Goal: Task Accomplishment & Management: Complete application form

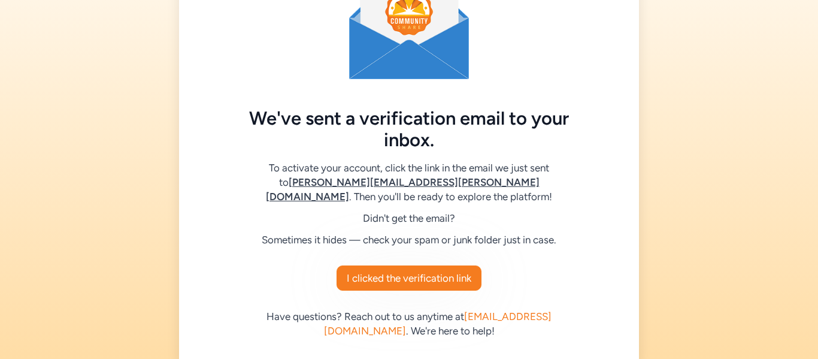
scroll to position [78, 0]
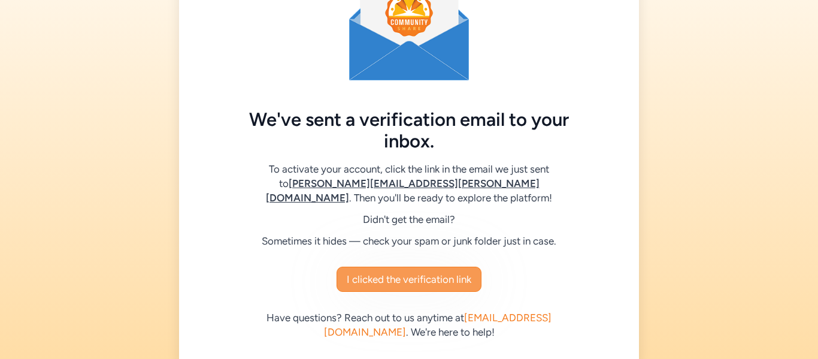
click at [396, 266] on button "I clicked the verification link" at bounding box center [409, 278] width 145 height 25
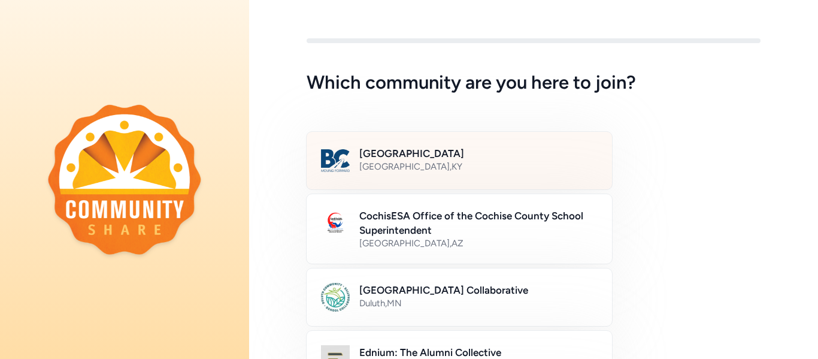
click at [396, 156] on h2 "[GEOGRAPHIC_DATA]" at bounding box center [478, 153] width 238 height 14
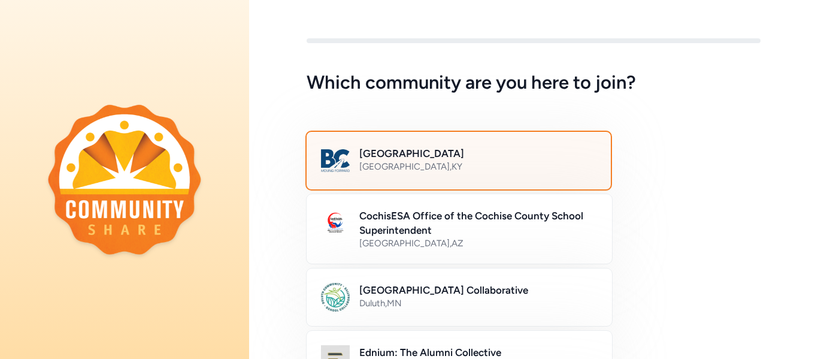
click at [396, 156] on h2 "[GEOGRAPHIC_DATA]" at bounding box center [477, 153] width 237 height 14
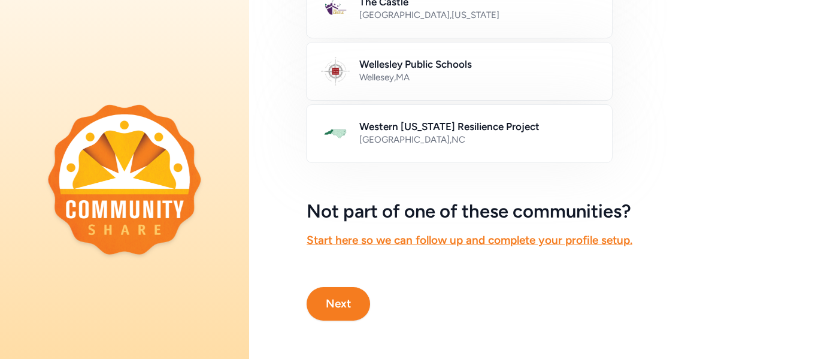
click at [334, 310] on button "Next" at bounding box center [338, 304] width 63 height 34
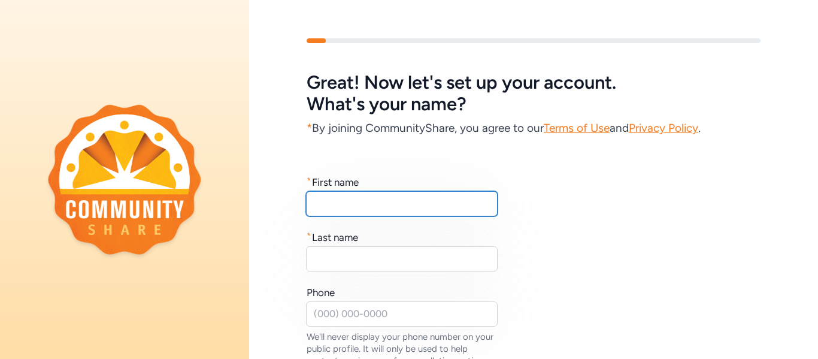
click at [399, 197] on input "text" at bounding box center [402, 203] width 192 height 25
type input "[PERSON_NAME]"
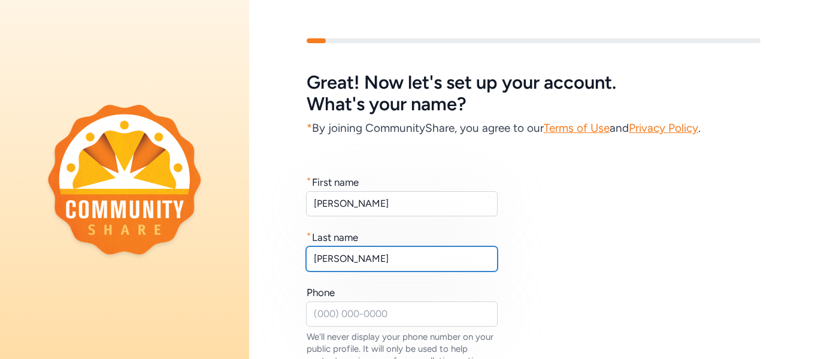
type input "[PERSON_NAME]"
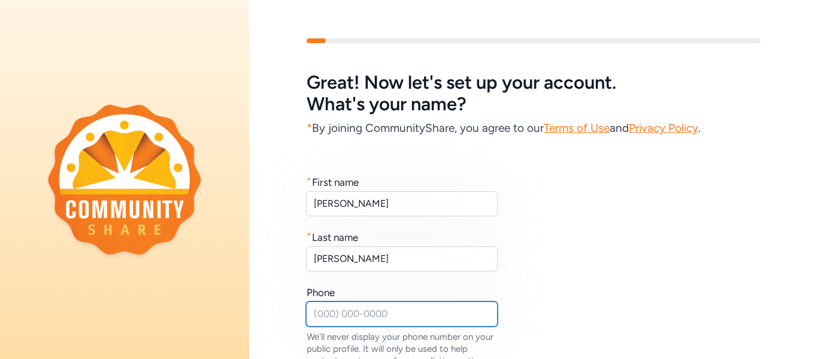
click at [350, 321] on input "text" at bounding box center [402, 313] width 192 height 25
type input "("
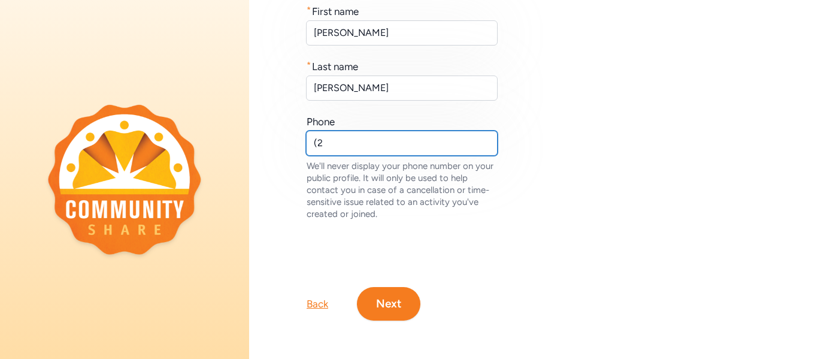
type input "("
click at [337, 141] on input "[PHONE_NUMBER]" at bounding box center [402, 143] width 192 height 25
type input "[PHONE_NUMBER]"
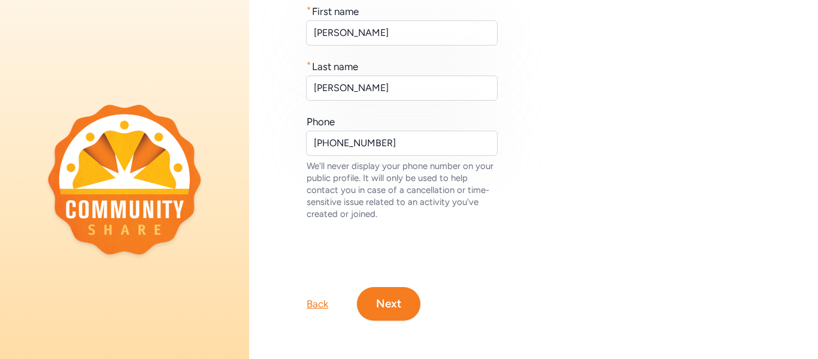
click at [384, 301] on button "Next" at bounding box center [388, 304] width 63 height 34
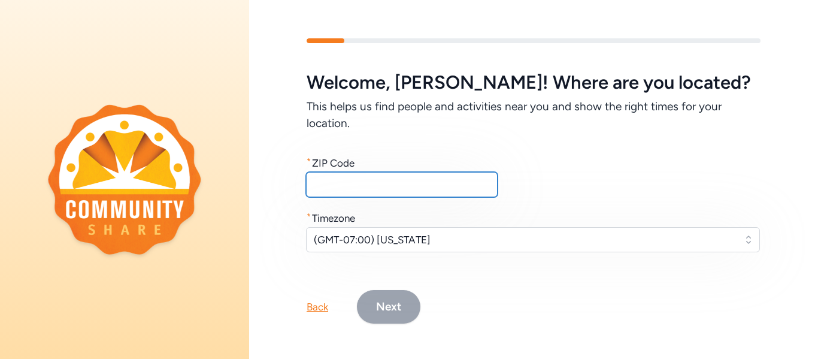
click at [332, 180] on input "text" at bounding box center [402, 184] width 192 height 25
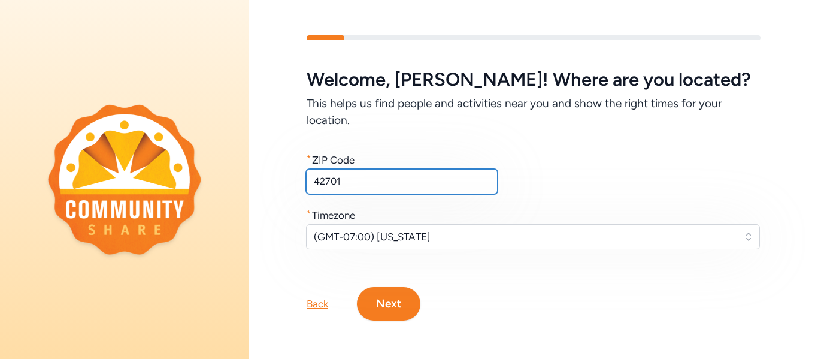
type input "42701"
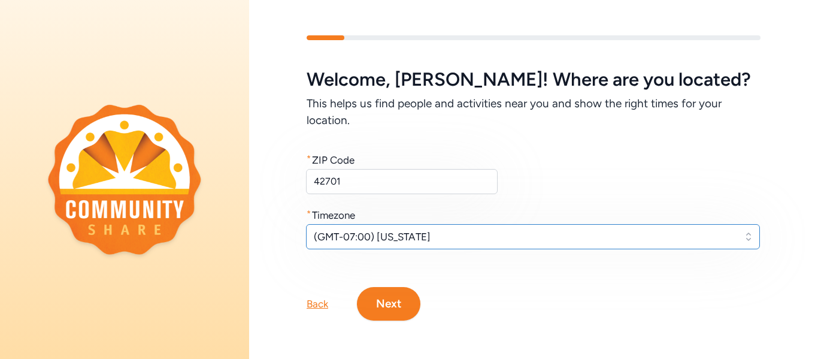
click at [466, 244] on button "(GMT-07:00) [US_STATE]" at bounding box center [533, 236] width 454 height 25
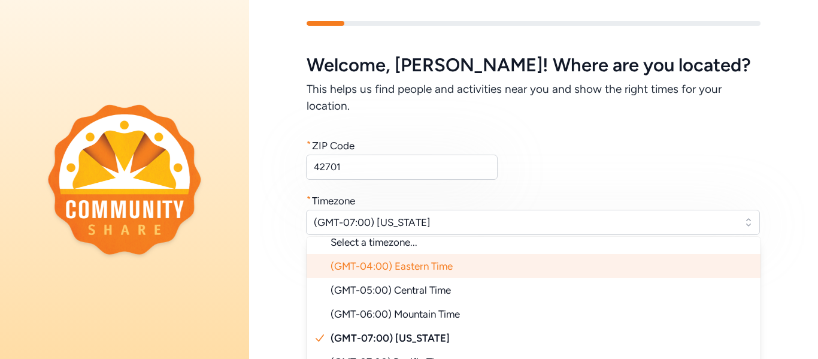
scroll to position [10, 0]
click at [432, 262] on span "(GMT-04:00) Eastern Time" at bounding box center [392, 265] width 122 height 12
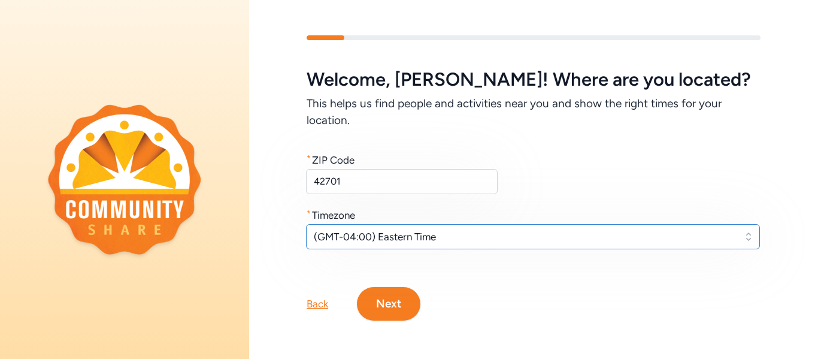
scroll to position [3, 0]
click at [398, 299] on button "Next" at bounding box center [388, 304] width 63 height 34
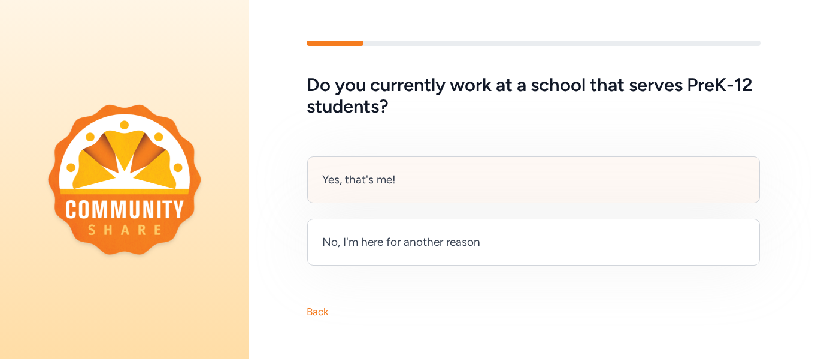
click at [529, 181] on div "Yes, that's me!" at bounding box center [533, 179] width 453 height 47
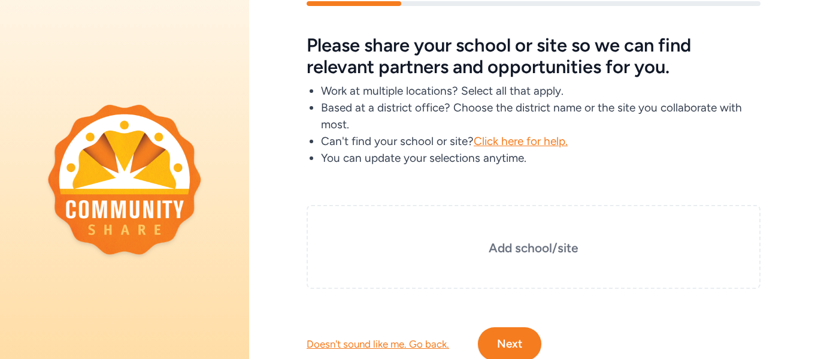
scroll to position [77, 0]
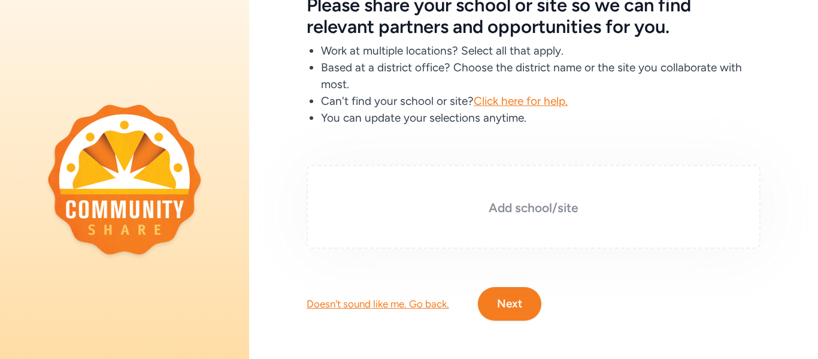
click at [487, 215] on h3 "Add school/site" at bounding box center [534, 207] width 394 height 17
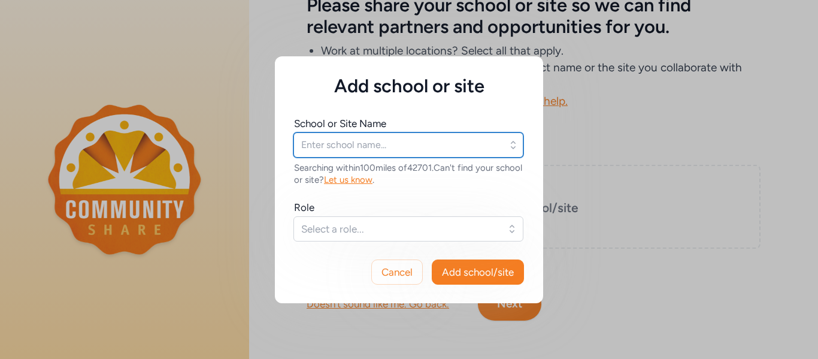
click at [367, 150] on input "text" at bounding box center [408, 144] width 230 height 25
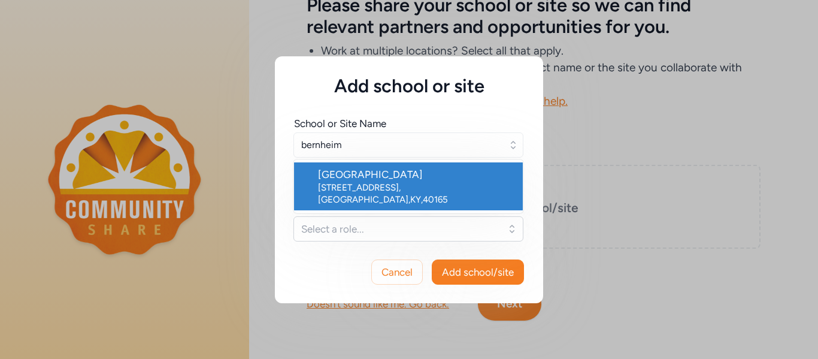
click at [354, 176] on div "[GEOGRAPHIC_DATA]" at bounding box center [415, 174] width 195 height 14
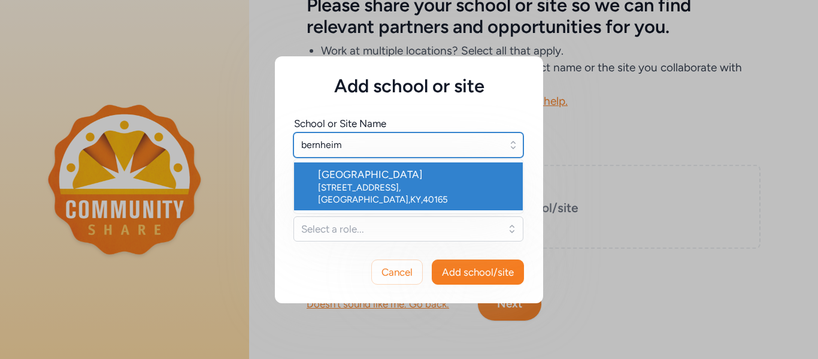
type input "[GEOGRAPHIC_DATA]"
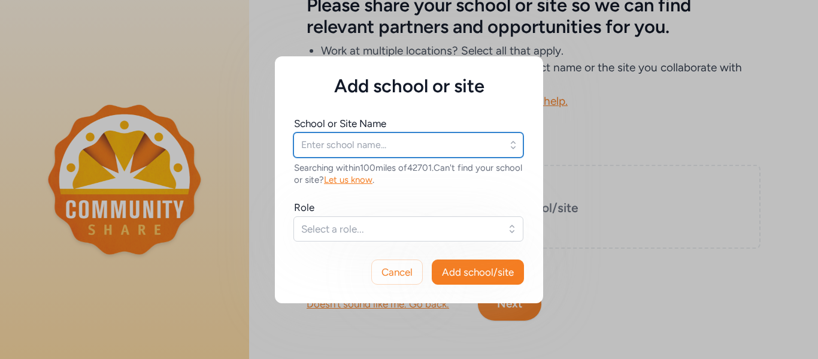
type input "[GEOGRAPHIC_DATA]"
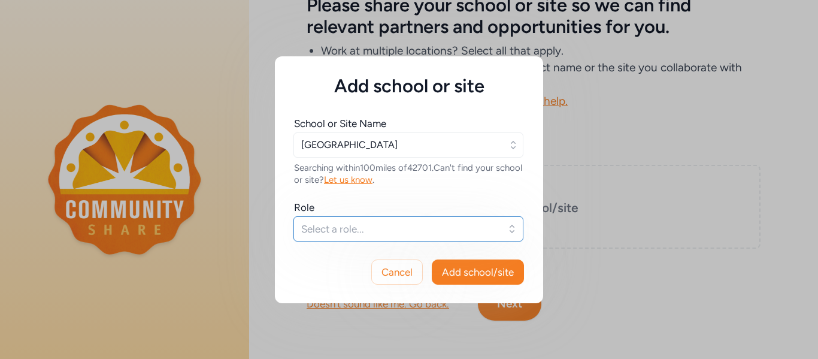
click at [337, 228] on span "Select a role..." at bounding box center [400, 229] width 198 height 14
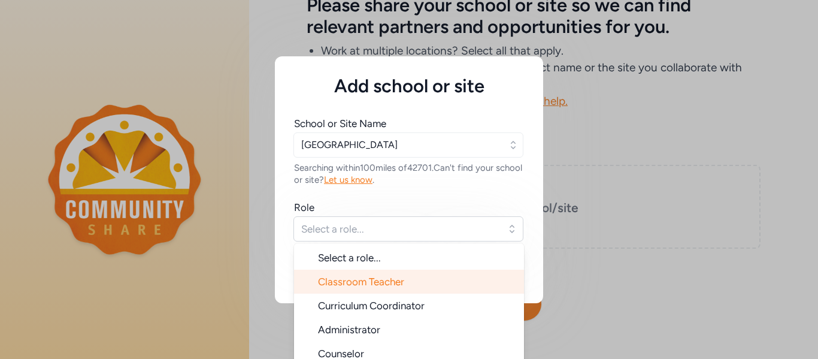
click at [353, 285] on span "Classroom Teacher" at bounding box center [361, 281] width 86 height 12
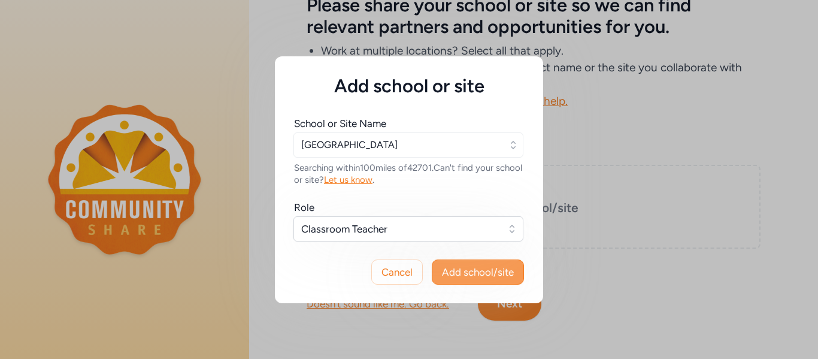
click at [466, 273] on span "Add school/site" at bounding box center [478, 272] width 72 height 14
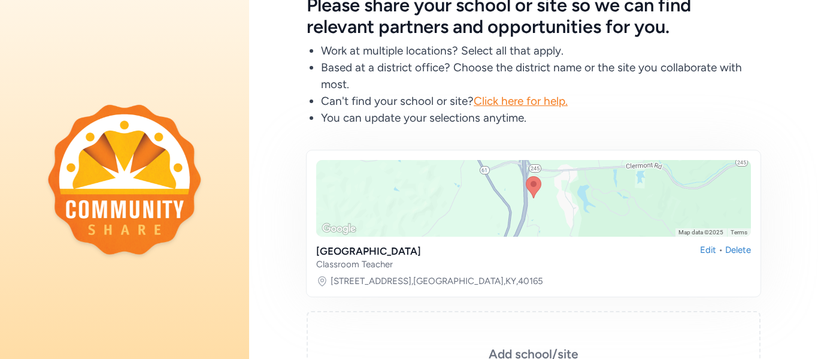
scroll to position [223, 0]
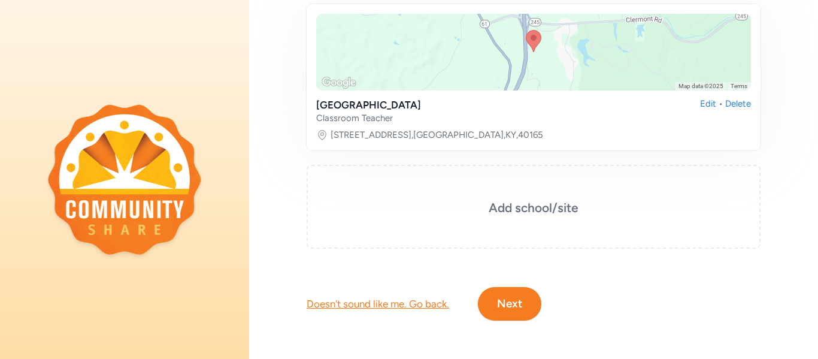
click at [508, 317] on button "Next" at bounding box center [509, 304] width 63 height 34
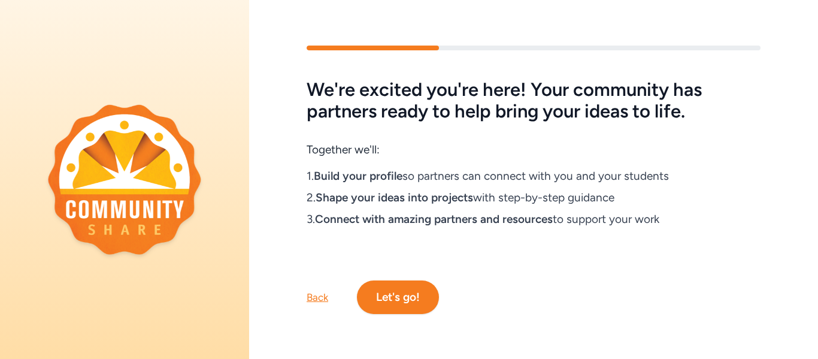
click at [414, 311] on button "Let's go!" at bounding box center [398, 297] width 82 height 34
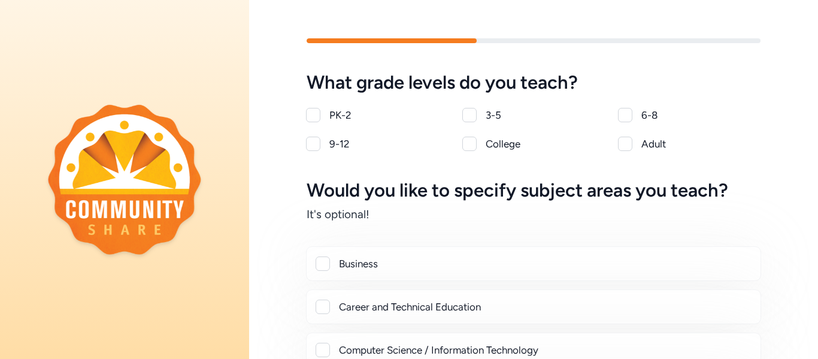
click at [622, 110] on div at bounding box center [625, 115] width 14 height 14
checkbox input "true"
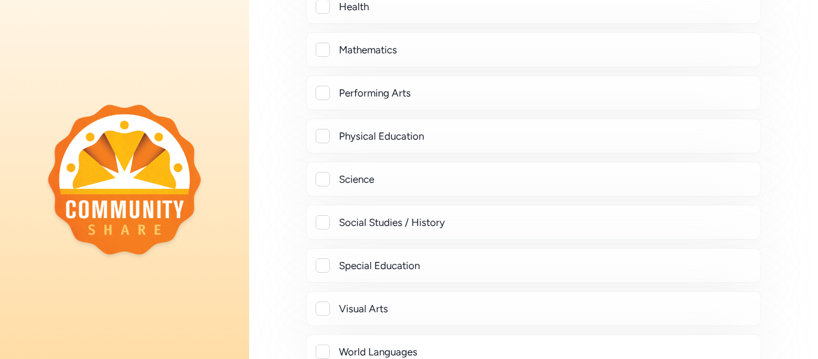
scroll to position [432, 0]
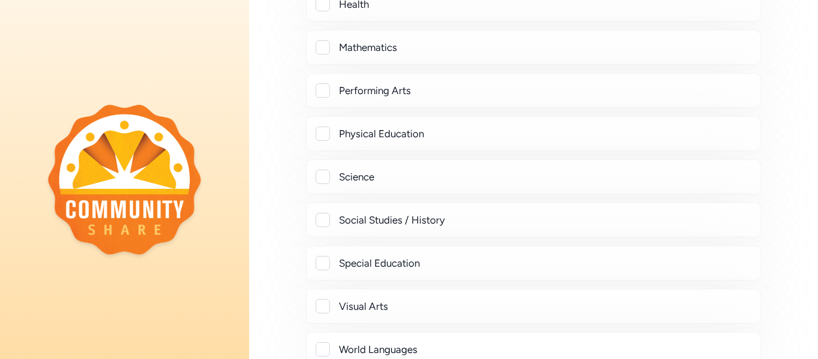
click at [443, 222] on div "Social Studies / History" at bounding box center [545, 220] width 412 height 14
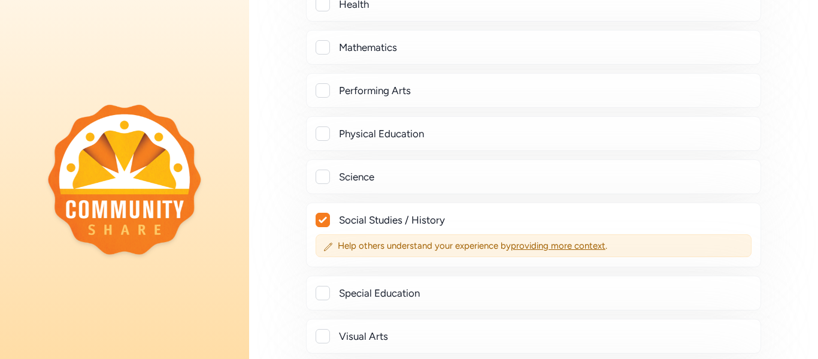
checkbox input "true"
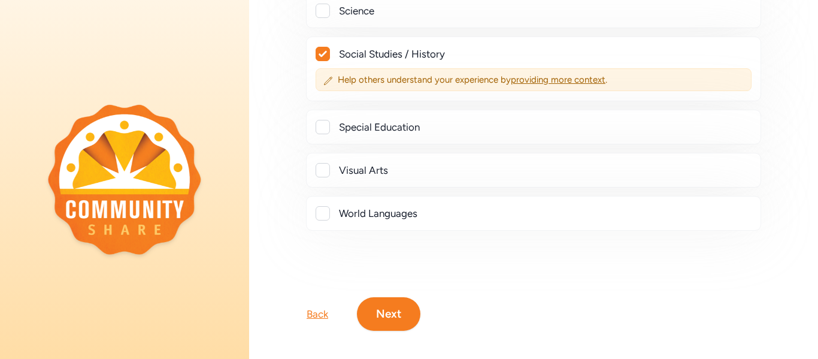
scroll to position [608, 0]
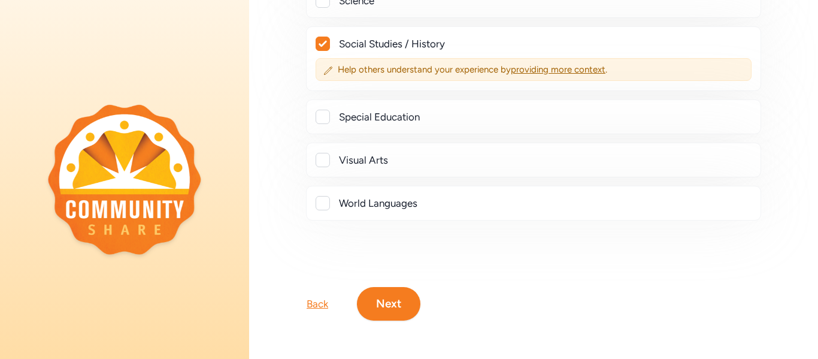
click at [392, 305] on button "Next" at bounding box center [388, 304] width 63 height 34
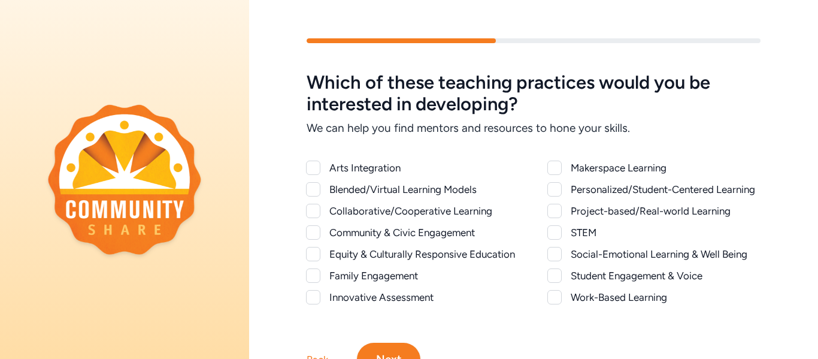
scroll to position [56, 0]
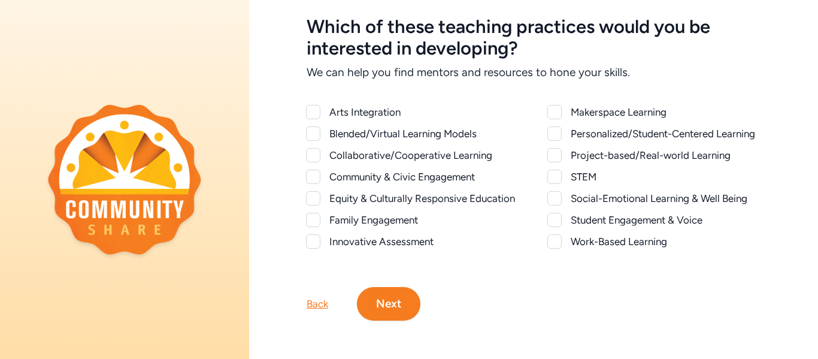
click at [366, 109] on div "Arts Integration" at bounding box center [424, 112] width 190 height 14
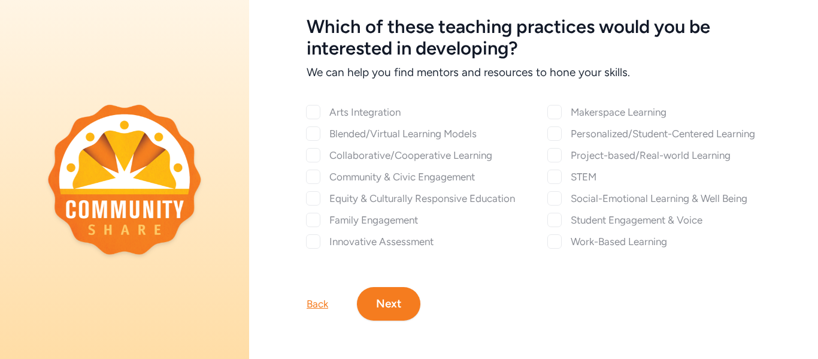
checkbox input "true"
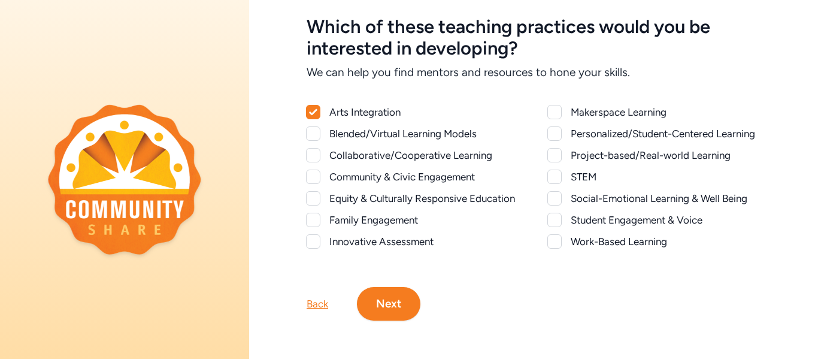
click at [362, 151] on div "Collaborative/Cooperative Learning" at bounding box center [424, 155] width 190 height 14
checkbox input "true"
click at [357, 176] on div "Community & Civic Engagement" at bounding box center [424, 176] width 190 height 14
checkbox input "true"
click at [401, 199] on div "Equity & Culturally Responsive Education" at bounding box center [424, 198] width 190 height 14
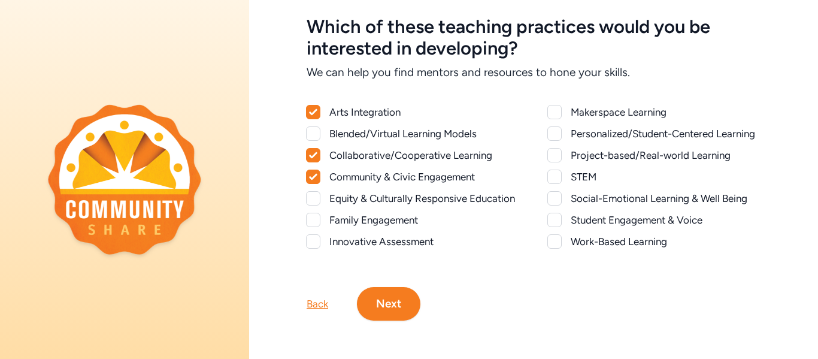
checkbox input "true"
click at [395, 243] on div "Innovative Assessment" at bounding box center [424, 241] width 190 height 14
checkbox input "true"
click at [610, 152] on div "Project-based/Real-world Learning" at bounding box center [666, 155] width 190 height 14
checkbox input "true"
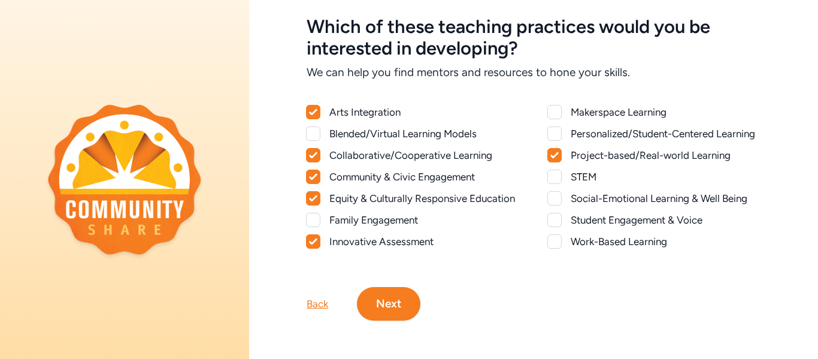
click at [605, 196] on div "Social-Emotional Learning & Well Being" at bounding box center [666, 198] width 190 height 14
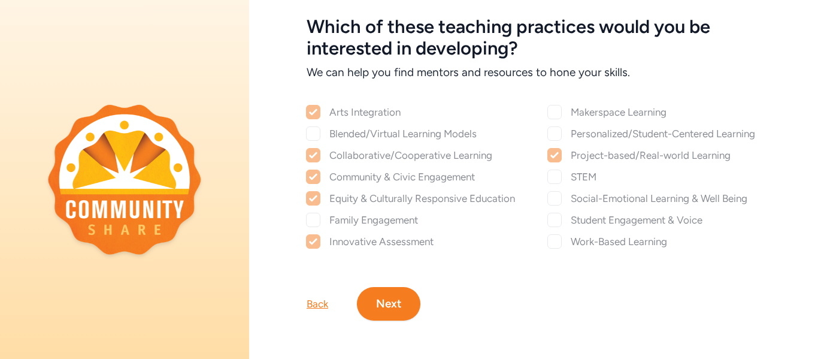
checkbox input "true"
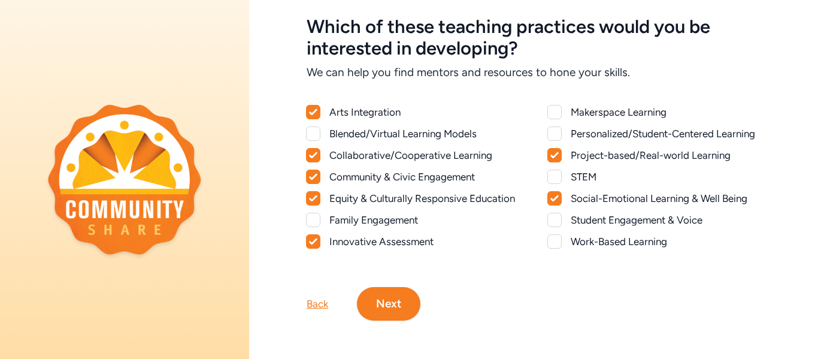
click at [598, 219] on div "Student Engagement & Voice" at bounding box center [666, 220] width 190 height 14
checkbox input "true"
click at [590, 239] on div "Work-Based Learning" at bounding box center [666, 241] width 190 height 14
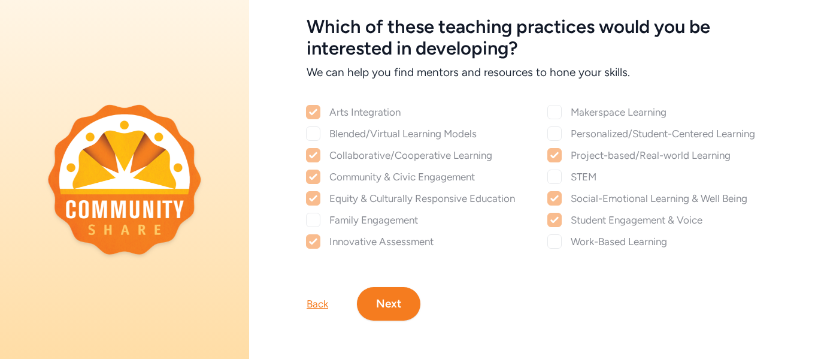
checkbox input "true"
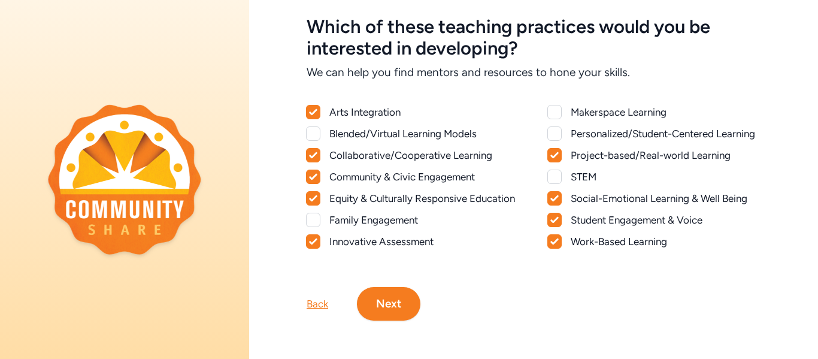
click at [586, 132] on div "Personalized/Student-Centered Learning" at bounding box center [666, 133] width 190 height 14
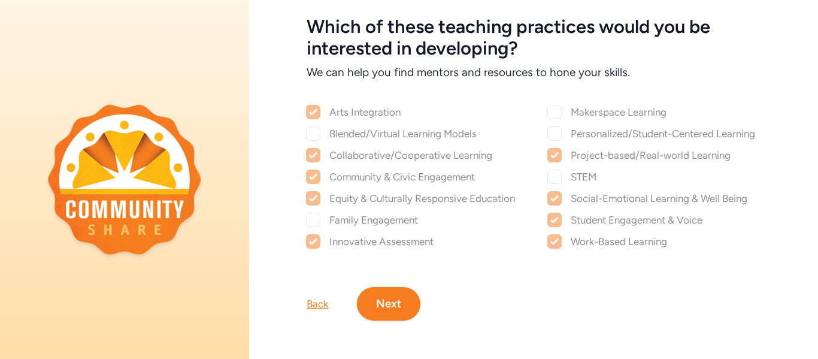
checkbox input "true"
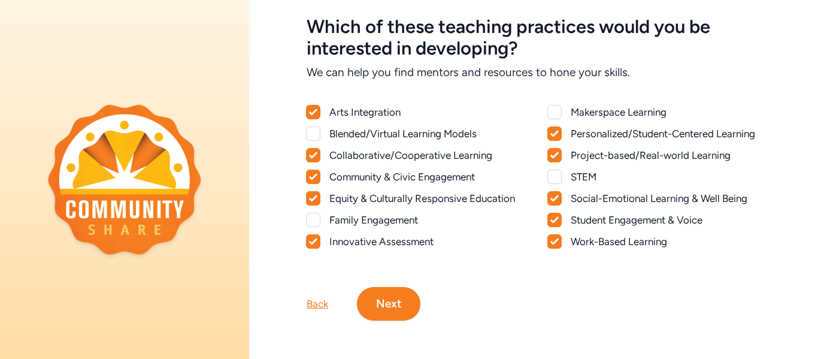
click at [398, 219] on div "Family Engagement" at bounding box center [424, 220] width 190 height 14
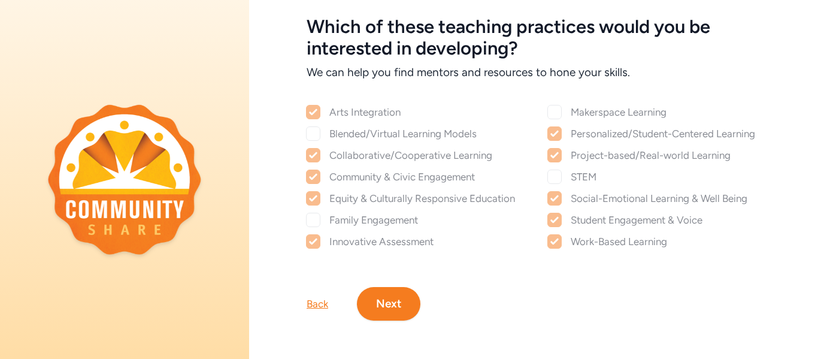
checkbox input "true"
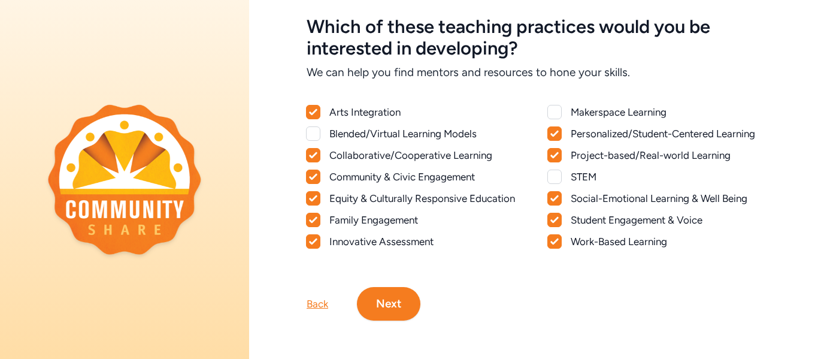
click at [419, 131] on div "Blended/Virtual Learning Models" at bounding box center [424, 133] width 190 height 14
checkbox input "true"
click at [613, 115] on div "Makerspace Learning" at bounding box center [666, 112] width 190 height 14
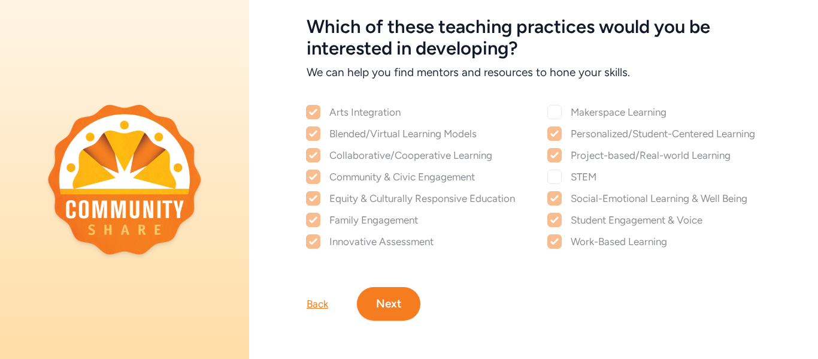
checkbox input "true"
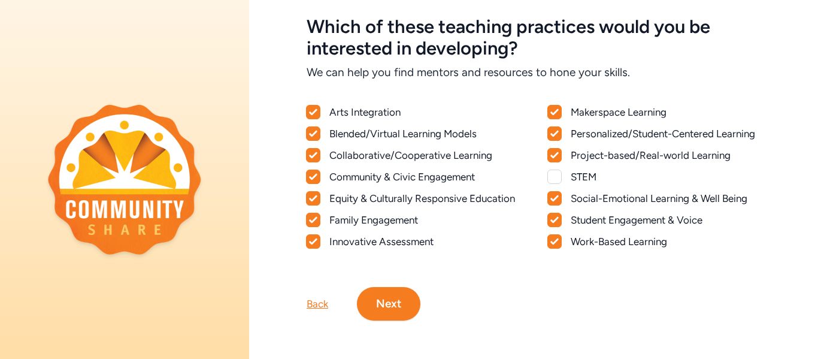
click at [578, 172] on div "STEM" at bounding box center [666, 176] width 190 height 14
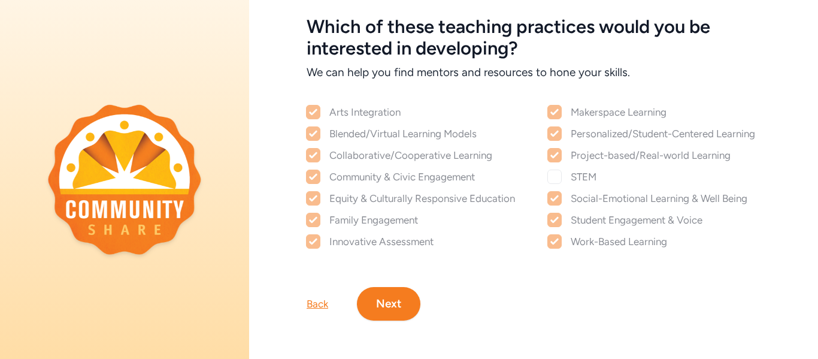
checkbox input "true"
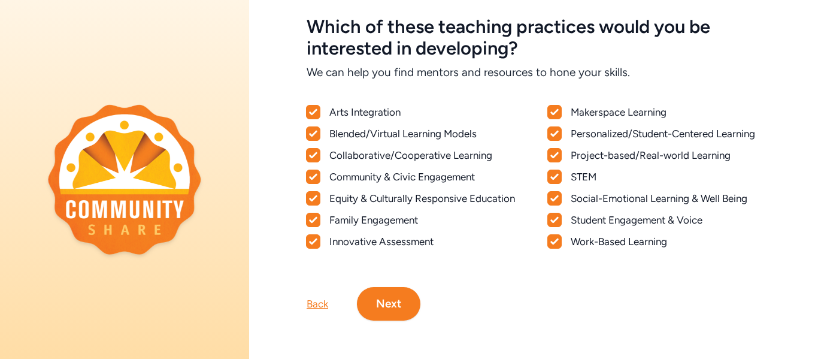
click at [381, 299] on button "Next" at bounding box center [388, 304] width 63 height 34
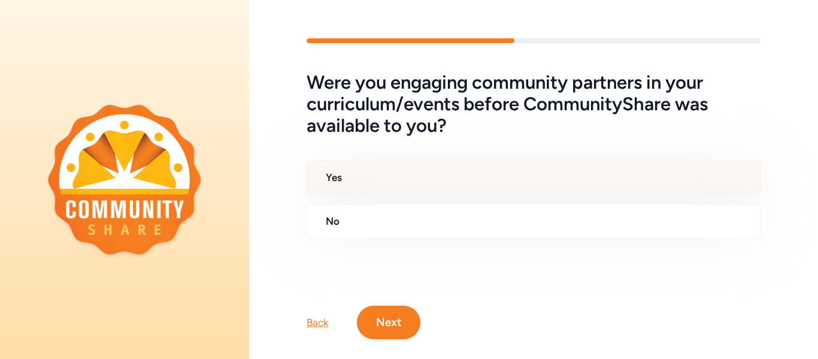
click at [362, 189] on div "Yes" at bounding box center [533, 177] width 455 height 35
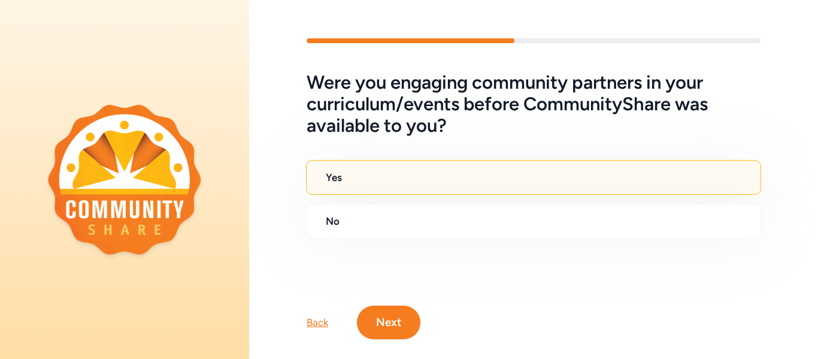
click at [380, 315] on button "Next" at bounding box center [388, 322] width 63 height 34
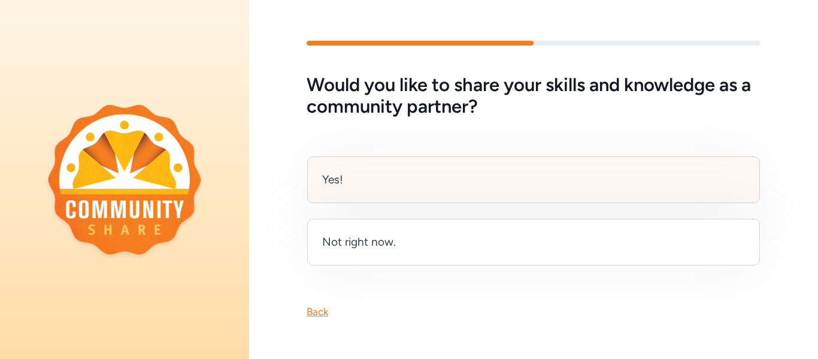
click at [443, 194] on div "Yes!" at bounding box center [533, 179] width 453 height 47
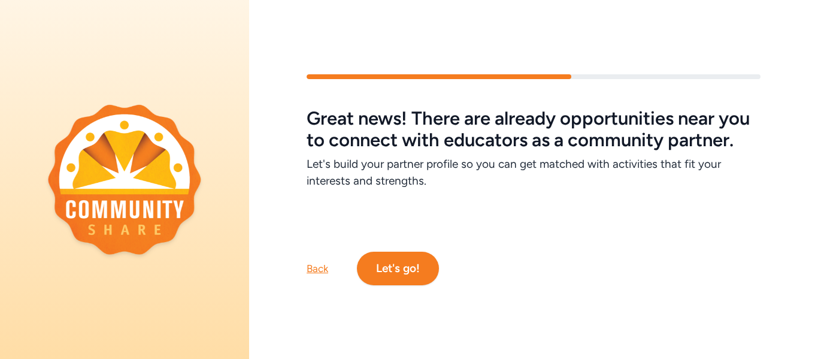
click at [413, 265] on button "Let's go!" at bounding box center [398, 269] width 82 height 34
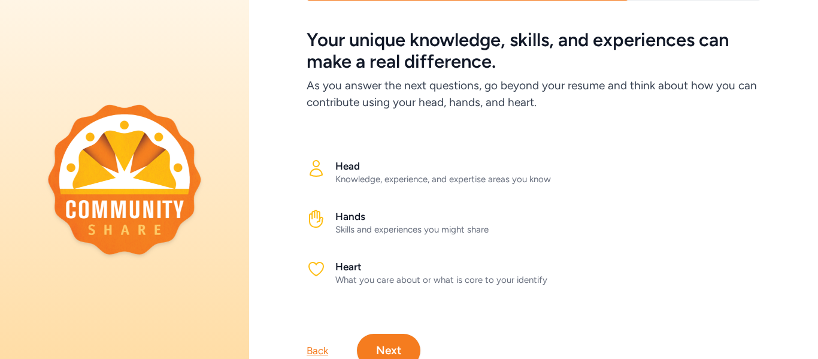
scroll to position [89, 0]
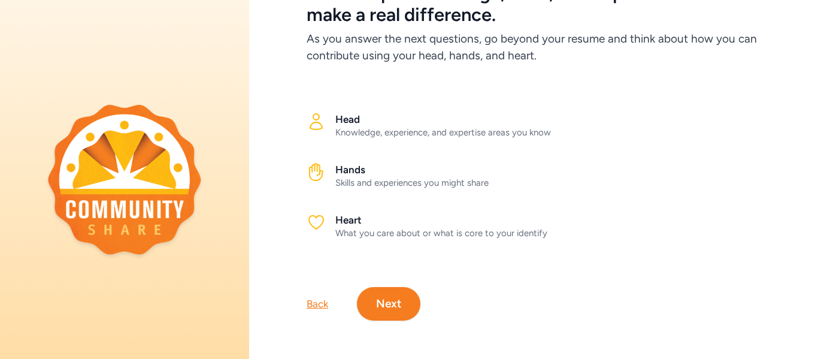
click at [380, 301] on button "Next" at bounding box center [388, 304] width 63 height 34
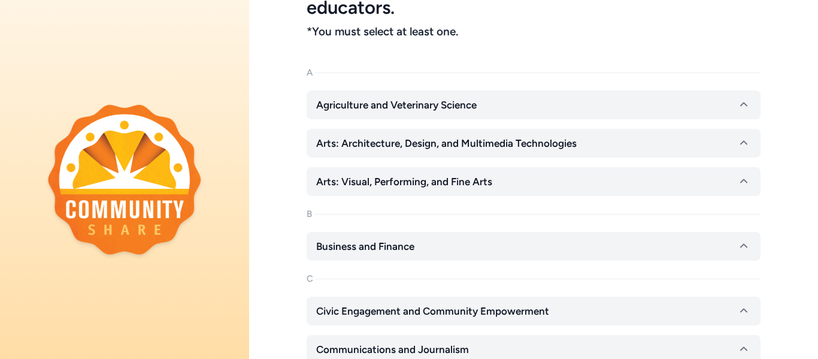
scroll to position [122, 0]
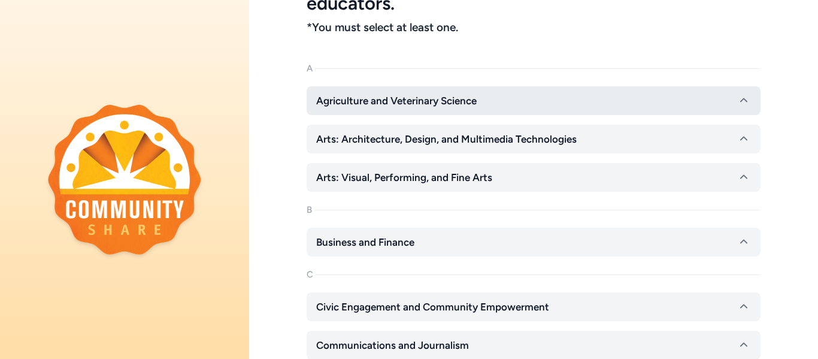
click at [538, 98] on button "Agriculture and Veterinary Science" at bounding box center [534, 100] width 454 height 29
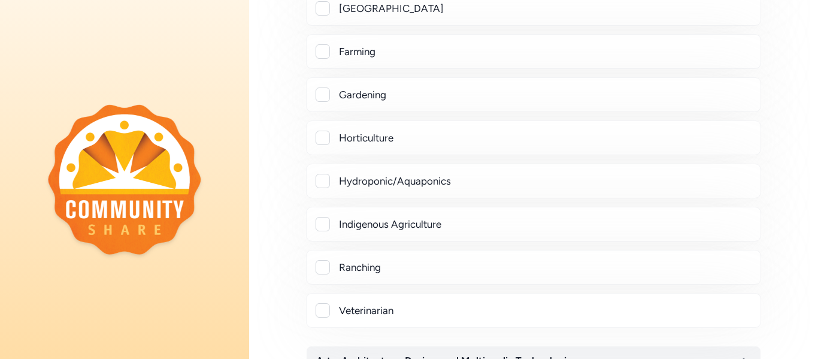
scroll to position [302, 0]
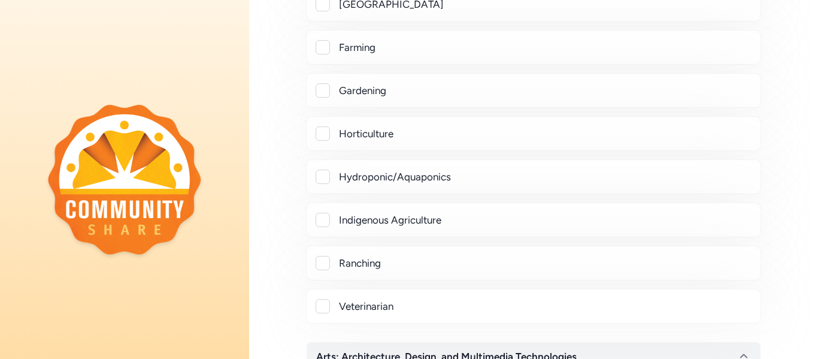
click at [387, 218] on div "Indigenous Agriculture" at bounding box center [545, 220] width 412 height 14
checkbox input "true"
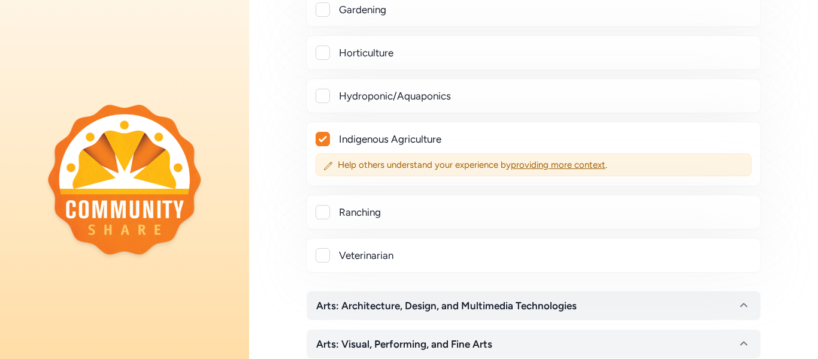
scroll to position [385, 0]
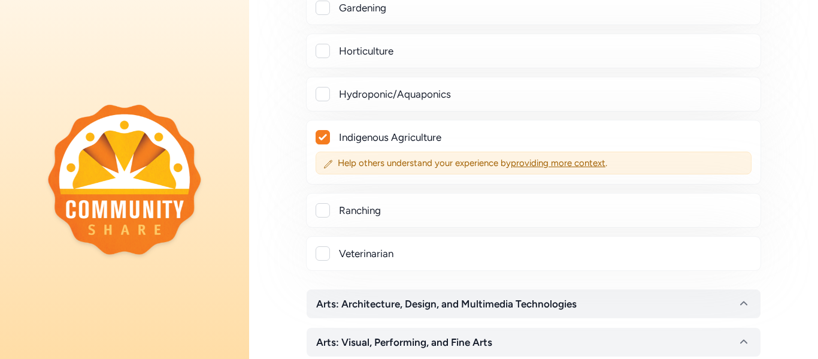
click at [346, 207] on div "Ranching" at bounding box center [545, 210] width 412 height 14
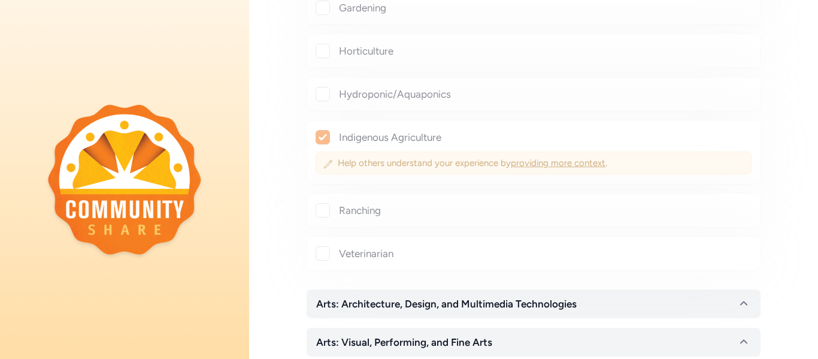
checkbox input "true"
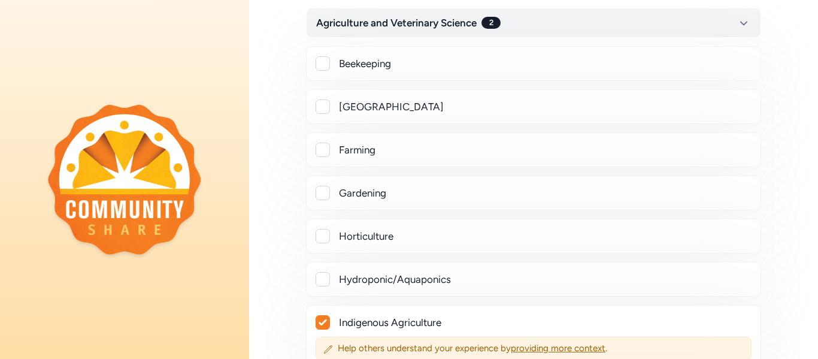
scroll to position [195, 0]
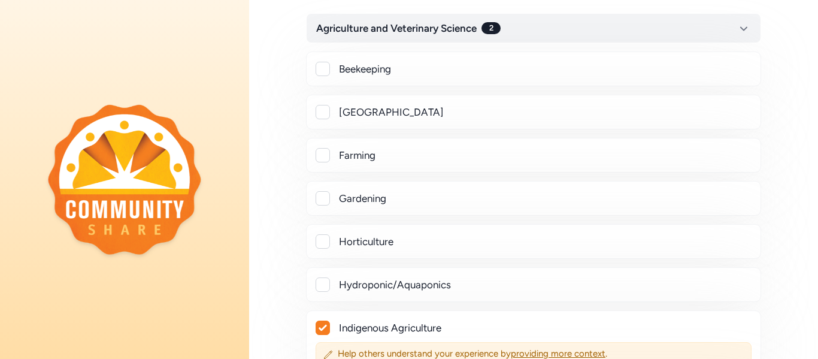
click at [350, 158] on div "Farming" at bounding box center [545, 155] width 412 height 14
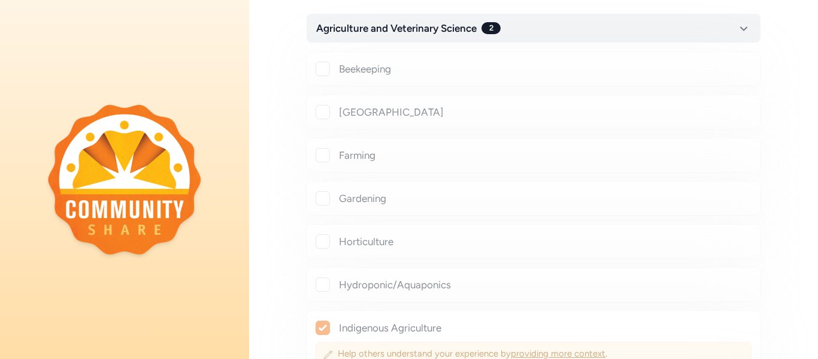
checkbox input "true"
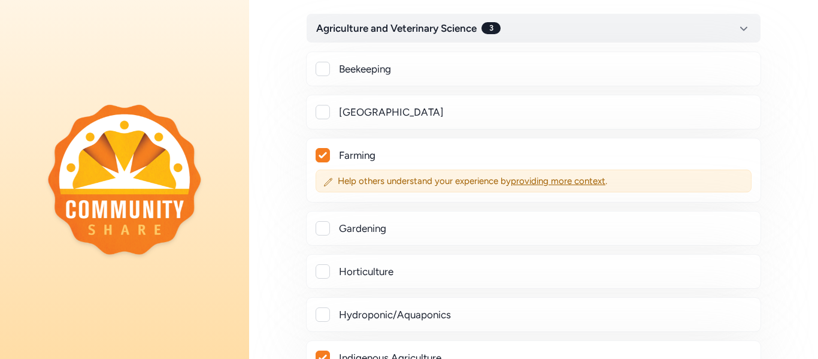
click at [387, 105] on div "[GEOGRAPHIC_DATA]" at bounding box center [545, 112] width 412 height 14
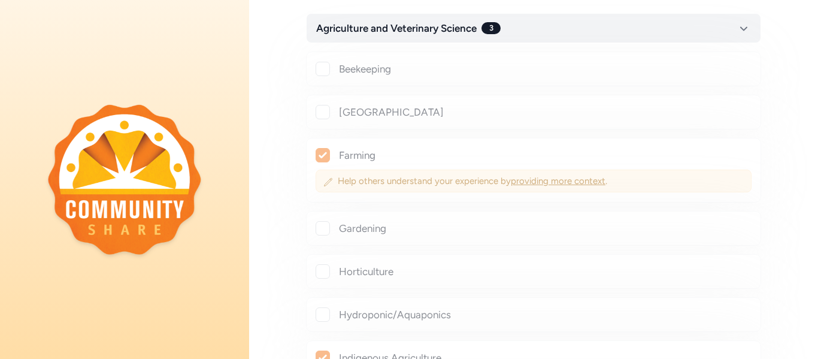
checkbox input "true"
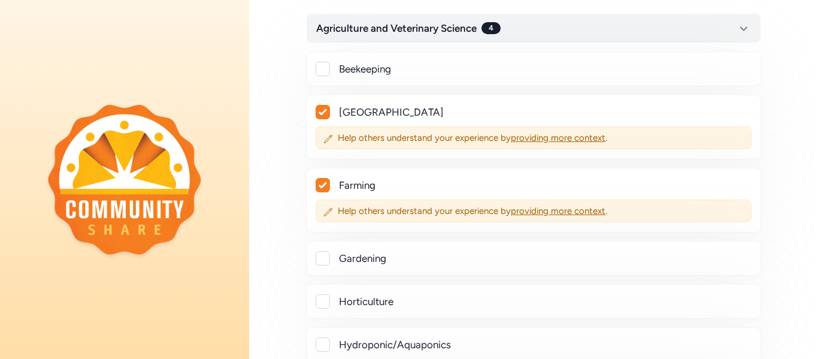
click at [359, 254] on div "Gardening" at bounding box center [545, 258] width 412 height 14
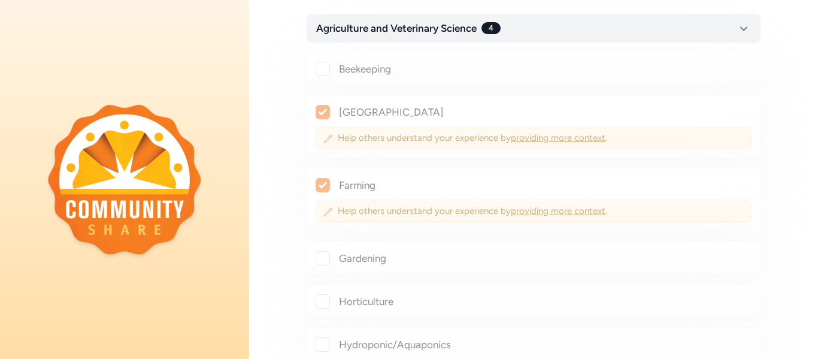
checkbox input "true"
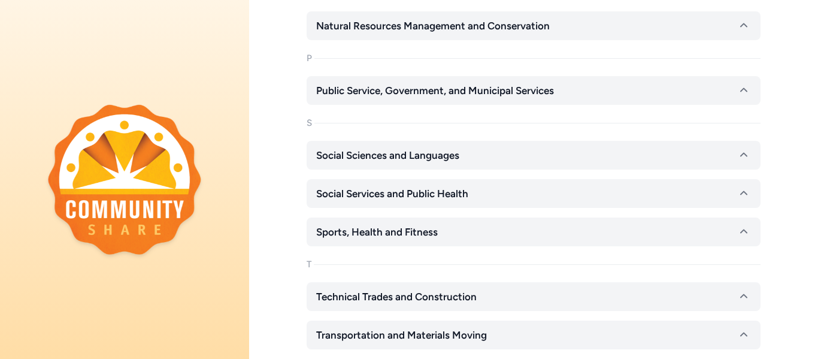
scroll to position [0, 0]
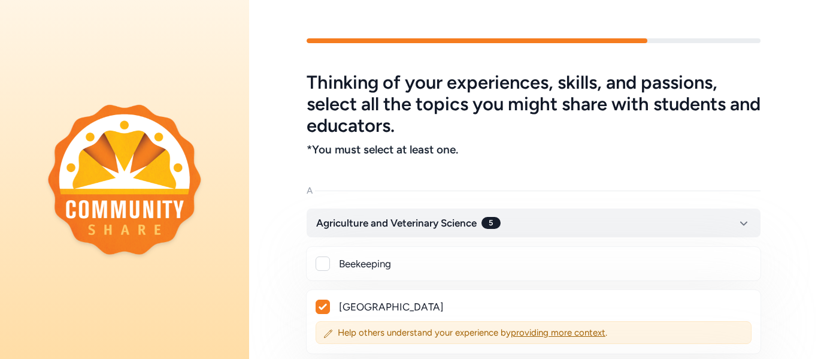
click at [321, 304] on icon at bounding box center [323, 306] width 8 height 7
checkbox input "false"
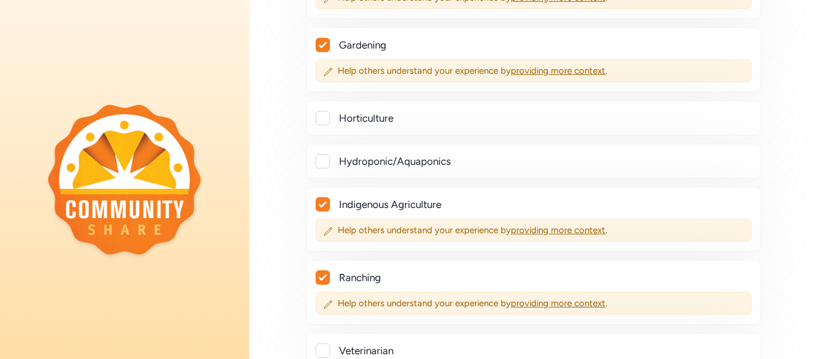
scroll to position [381, 0]
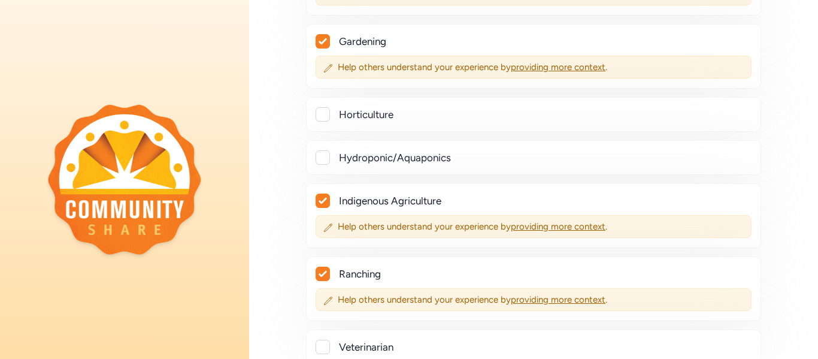
click at [327, 198] on div at bounding box center [322, 200] width 13 height 13
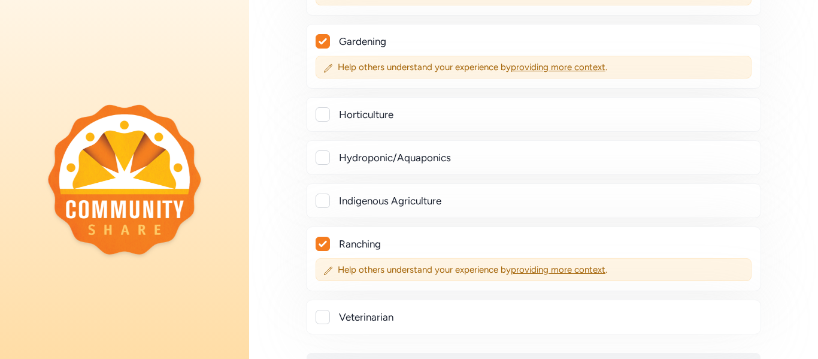
checkbox input "false"
click at [319, 54] on div "Gardening Help others understand your experience by providing more context ." at bounding box center [533, 56] width 455 height 65
click at [321, 40] on icon at bounding box center [323, 41] width 8 height 7
checkbox input "false"
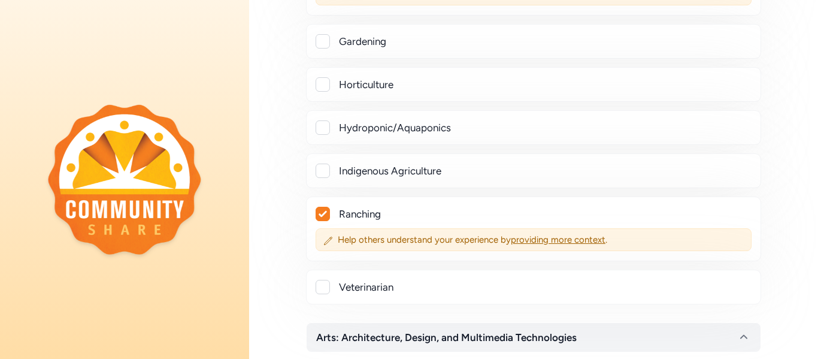
click at [324, 216] on icon at bounding box center [323, 213] width 8 height 7
checkbox input "false"
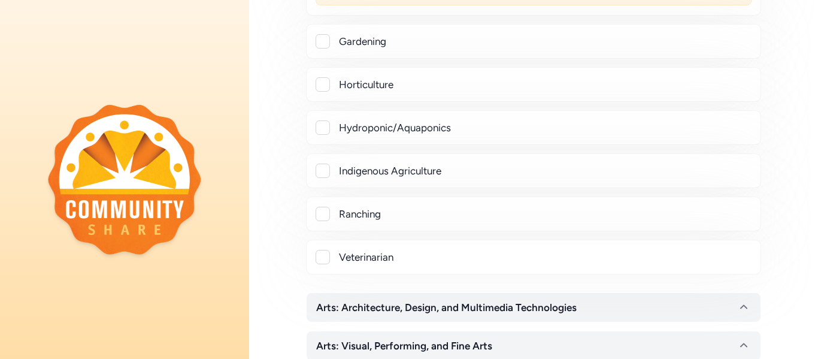
scroll to position [1599, 0]
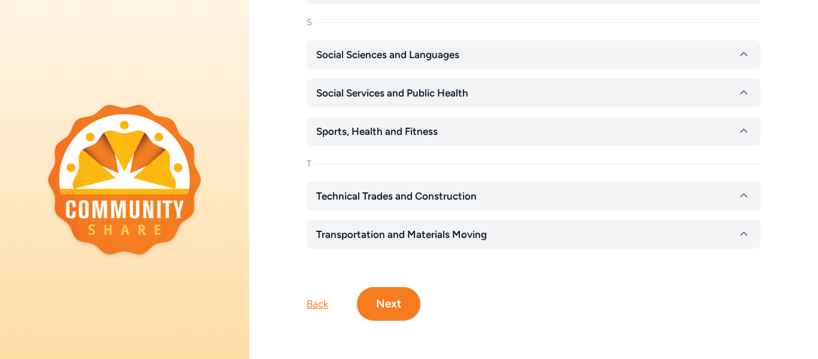
click at [377, 304] on button "Next" at bounding box center [388, 304] width 63 height 34
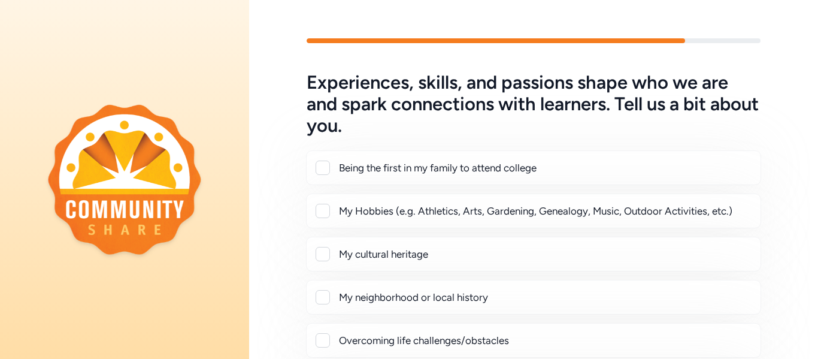
scroll to position [353, 0]
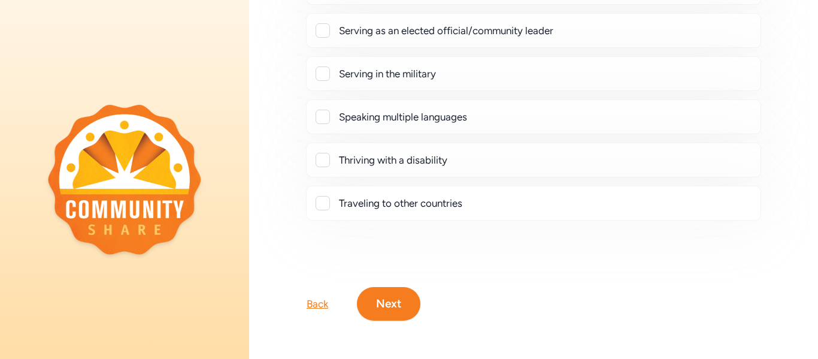
click at [395, 303] on button "Next" at bounding box center [388, 304] width 63 height 34
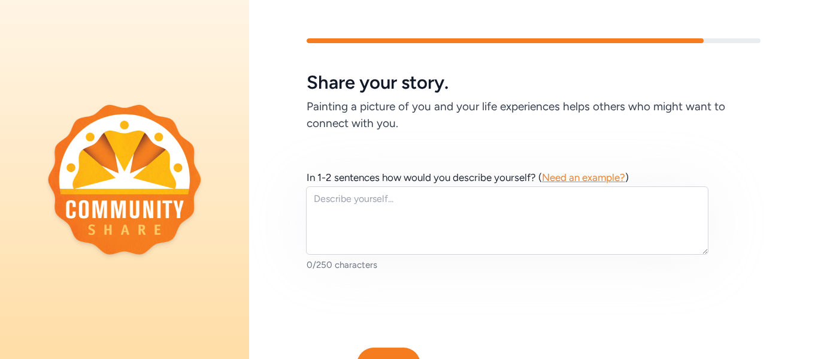
scroll to position [60, 0]
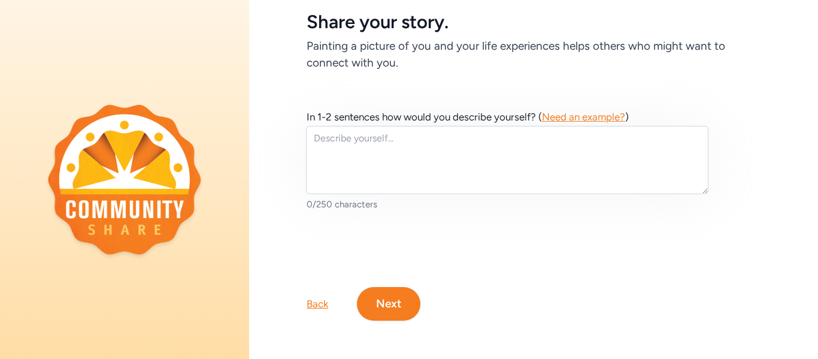
click at [396, 304] on button "Next" at bounding box center [388, 304] width 63 height 34
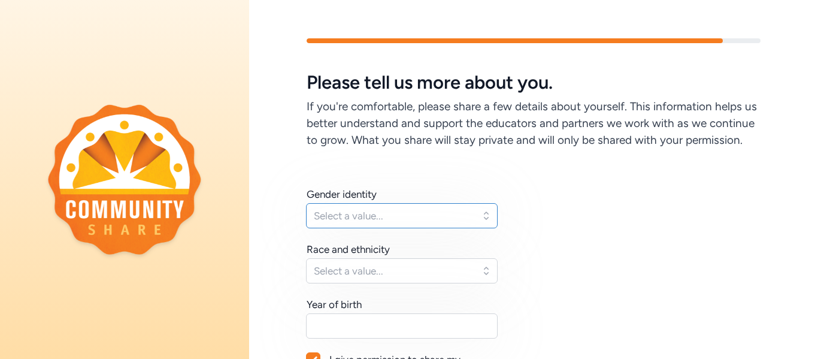
click at [434, 205] on button "Select a value..." at bounding box center [402, 215] width 192 height 25
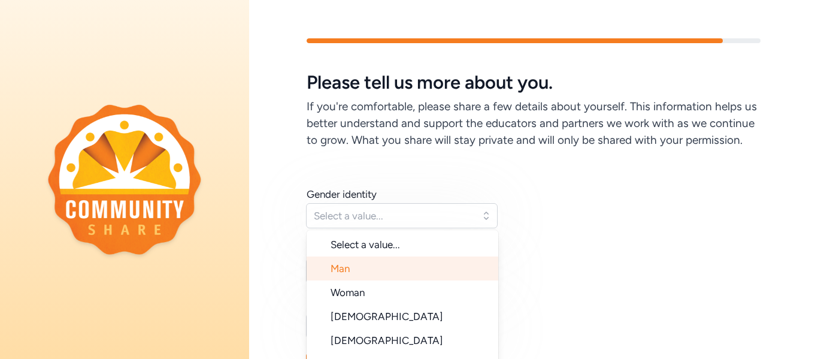
click at [375, 274] on li "Man" at bounding box center [403, 268] width 192 height 24
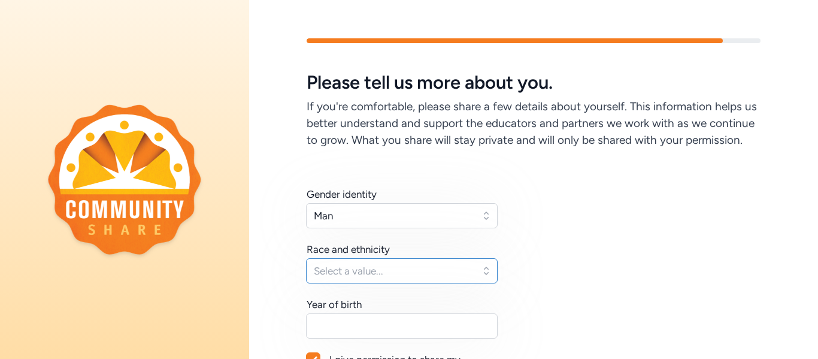
click at [375, 274] on span "Select a value..." at bounding box center [393, 270] width 159 height 14
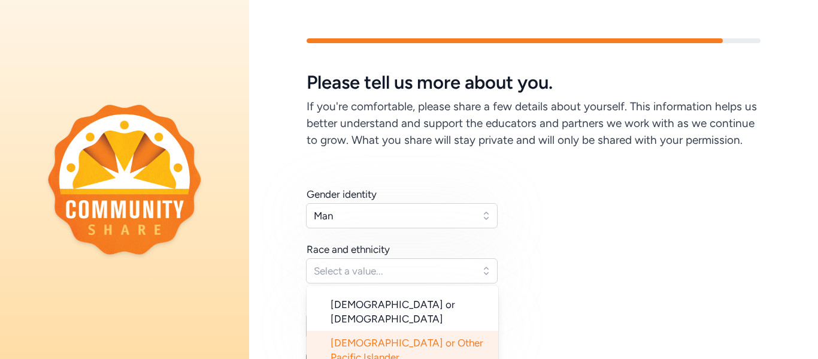
scroll to position [175, 0]
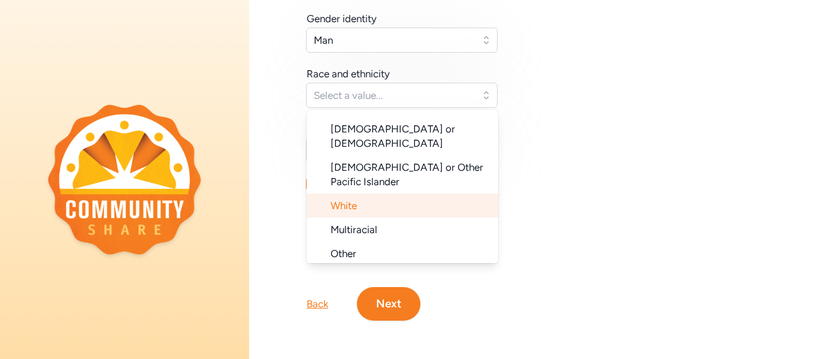
click at [350, 199] on span "White" at bounding box center [344, 205] width 26 height 12
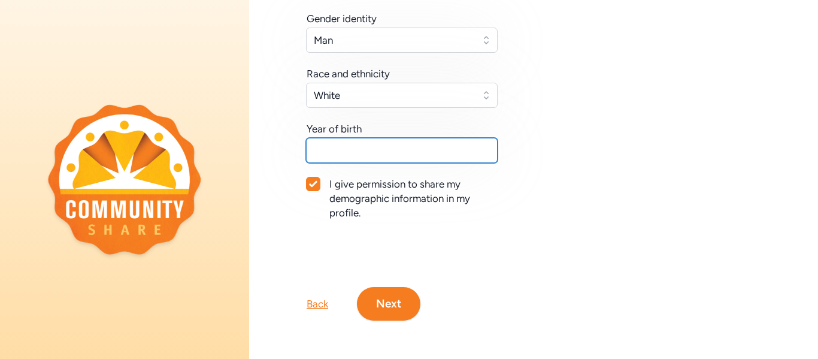
click at [398, 158] on input "text" at bounding box center [402, 150] width 192 height 25
type input "1993"
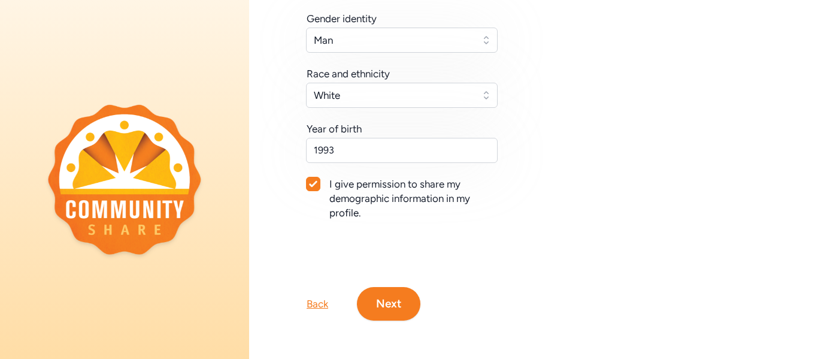
click at [390, 295] on button "Next" at bounding box center [388, 304] width 63 height 34
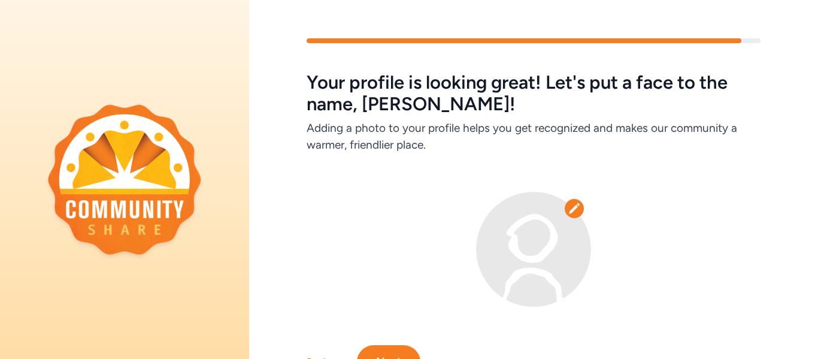
scroll to position [58, 0]
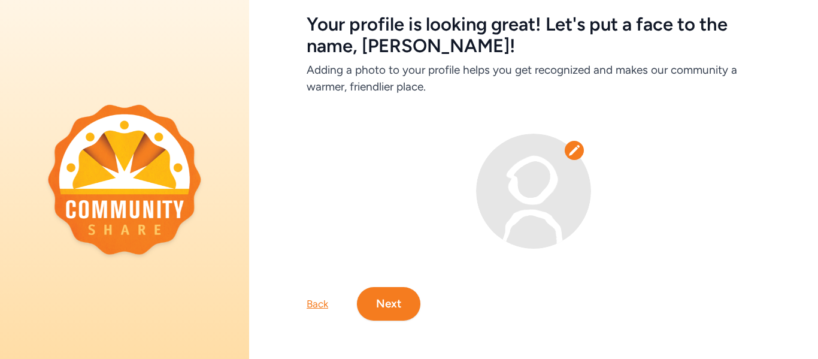
click at [383, 301] on button "Next" at bounding box center [388, 304] width 63 height 34
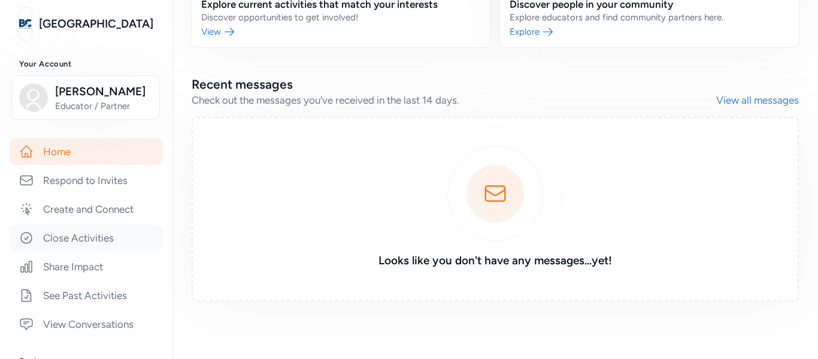
scroll to position [124, 0]
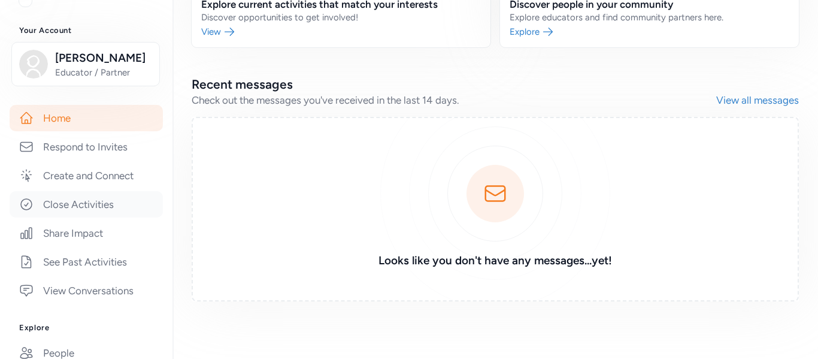
click at [87, 205] on link "Close Activities" at bounding box center [86, 204] width 153 height 26
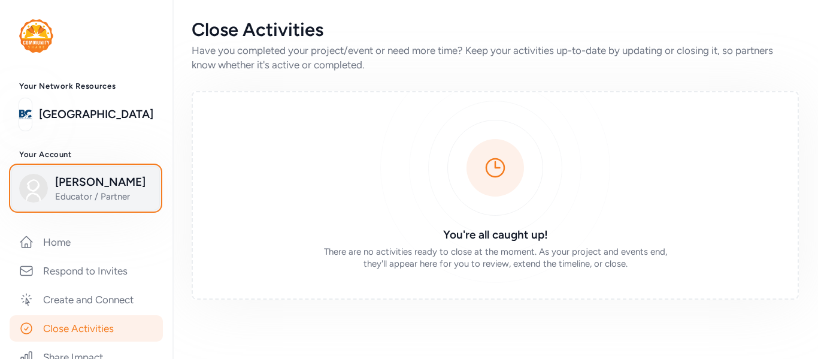
click at [86, 184] on span "Robert Robey" at bounding box center [103, 182] width 97 height 17
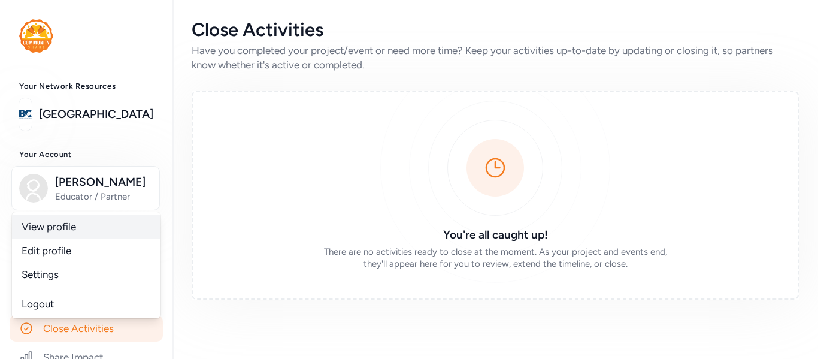
click at [62, 232] on link "View profile" at bounding box center [86, 226] width 149 height 24
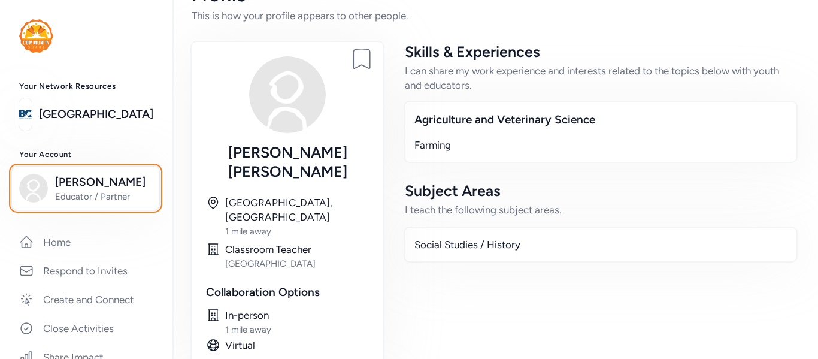
scroll to position [38, 0]
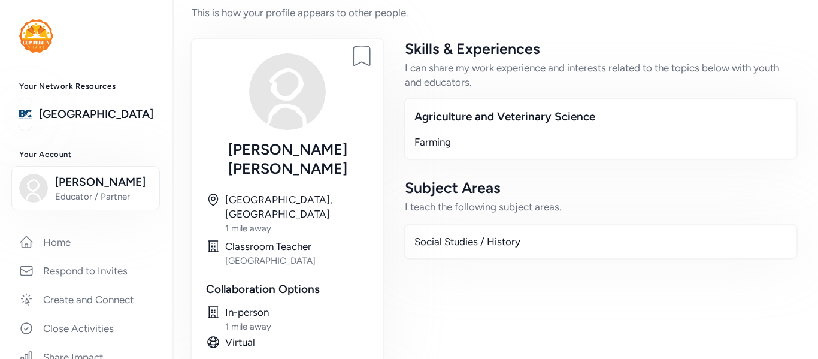
click at [441, 146] on div "Farming" at bounding box center [600, 142] width 372 height 14
click at [471, 114] on div "Agriculture and Veterinary Science" at bounding box center [600, 116] width 372 height 17
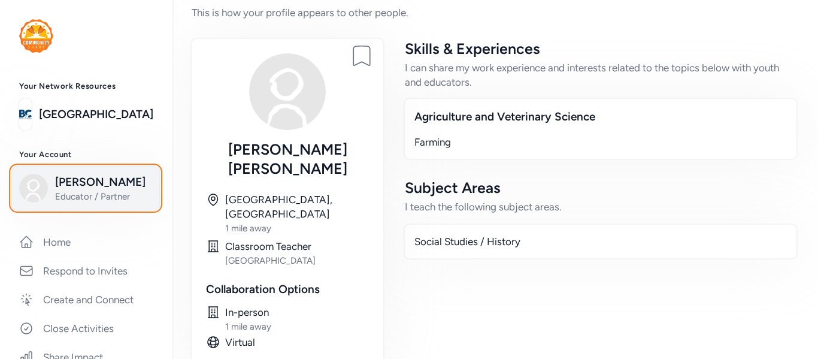
click at [72, 197] on span "Educator / Partner" at bounding box center [103, 196] width 97 height 12
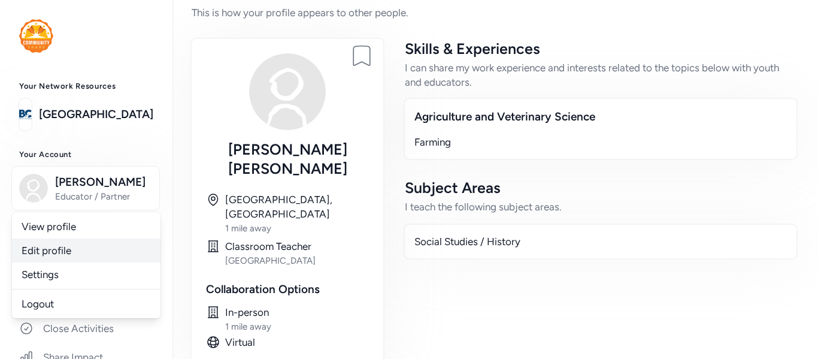
click at [51, 250] on link "Edit profile" at bounding box center [86, 250] width 149 height 24
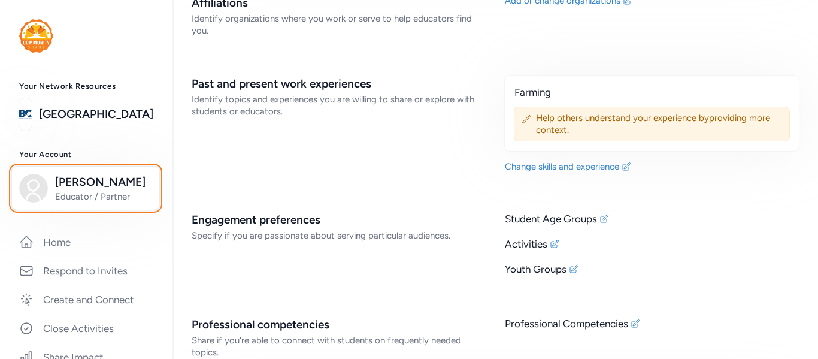
scroll to position [810, 0]
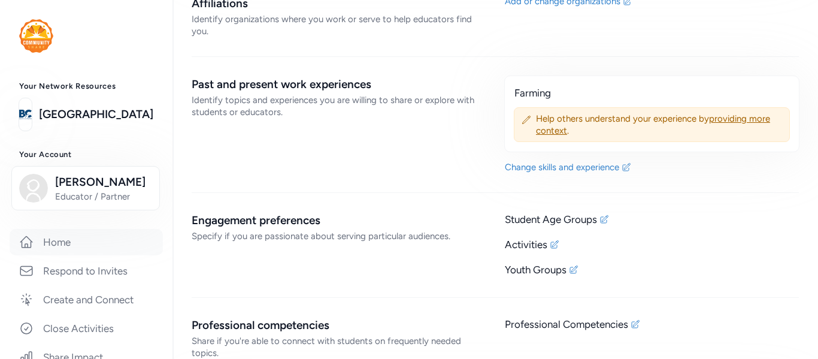
click at [91, 250] on link "Home" at bounding box center [86, 242] width 153 height 26
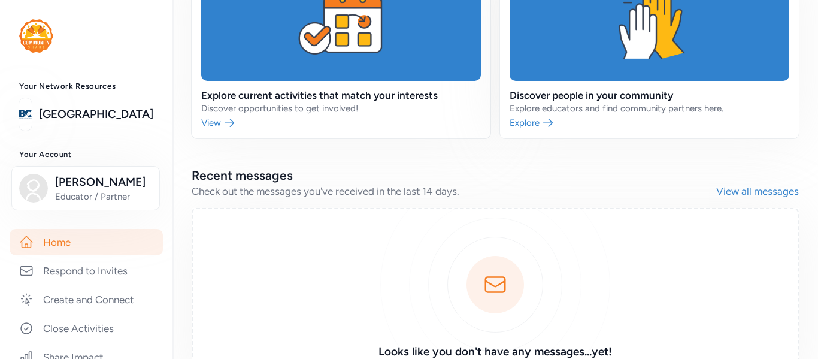
scroll to position [286, 0]
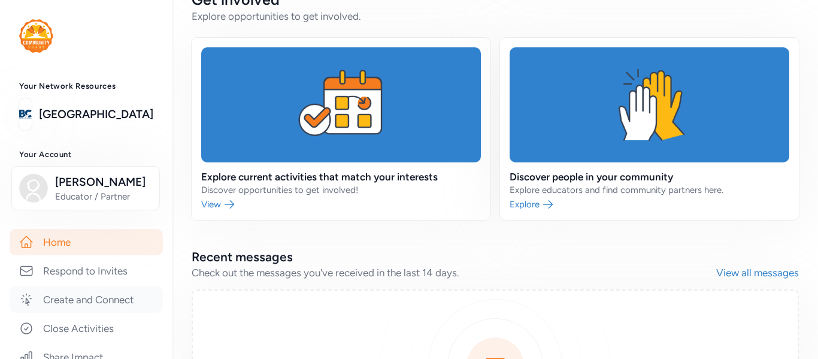
click at [111, 298] on link "Create and Connect" at bounding box center [86, 299] width 153 height 26
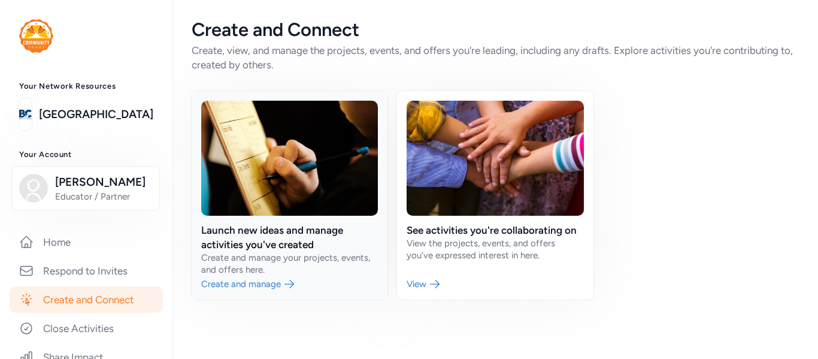
click at [253, 250] on link at bounding box center [290, 195] width 196 height 208
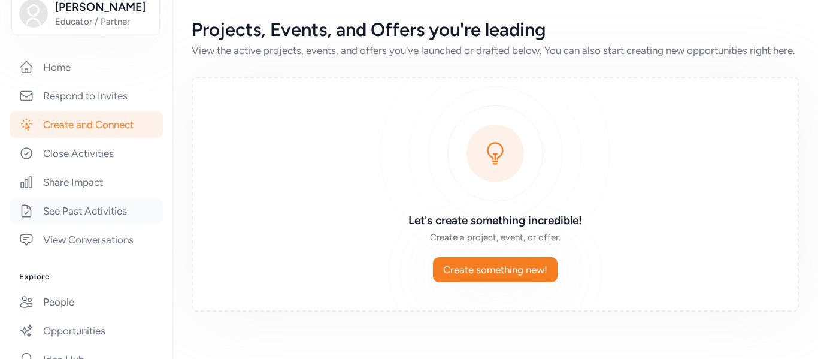
scroll to position [175, 0]
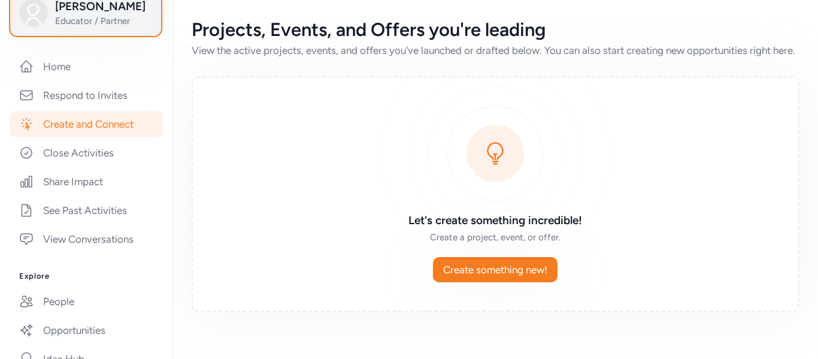
click at [87, 20] on span "Educator / Partner" at bounding box center [103, 21] width 97 height 12
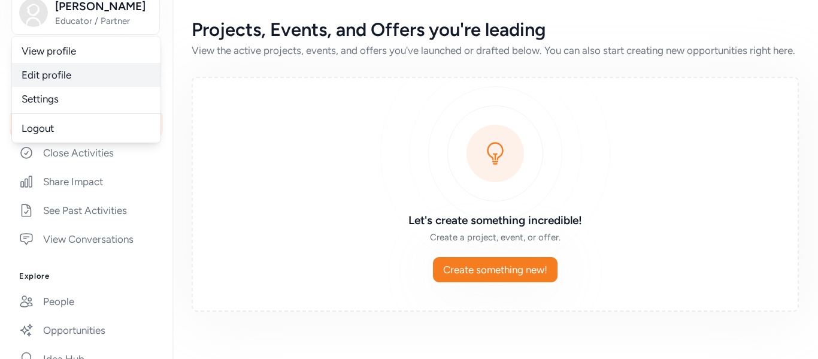
click at [66, 81] on link "Edit profile" at bounding box center [86, 75] width 149 height 24
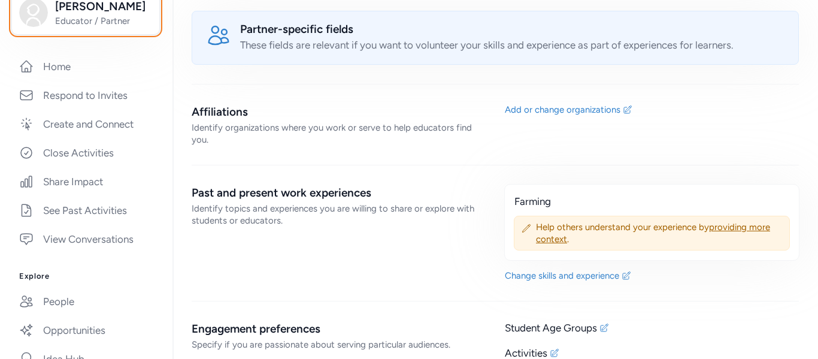
scroll to position [702, 0]
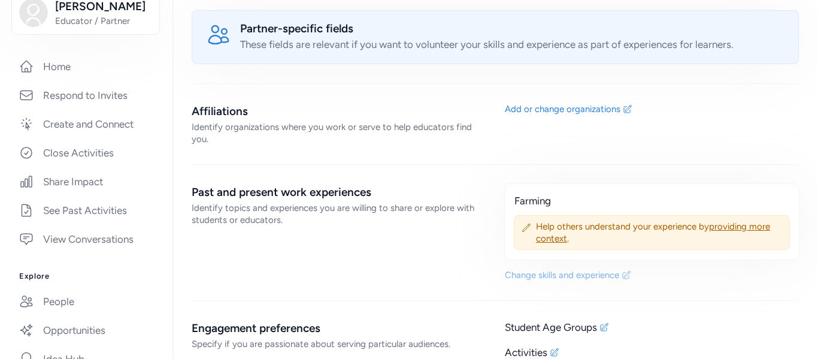
click at [535, 274] on div "Change skills and experience" at bounding box center [562, 275] width 114 height 12
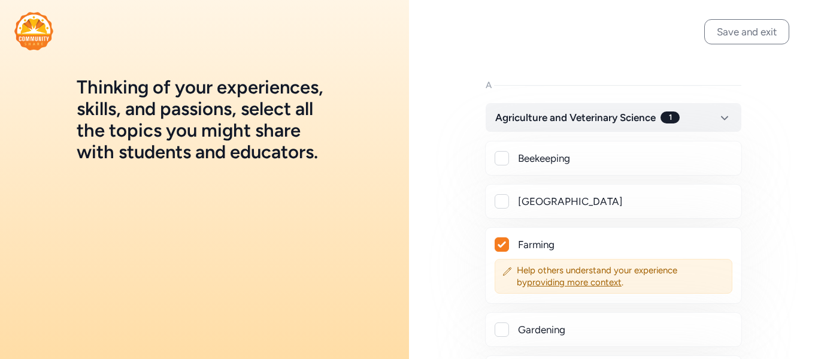
click at [507, 243] on div at bounding box center [501, 244] width 13 height 13
checkbox input "false"
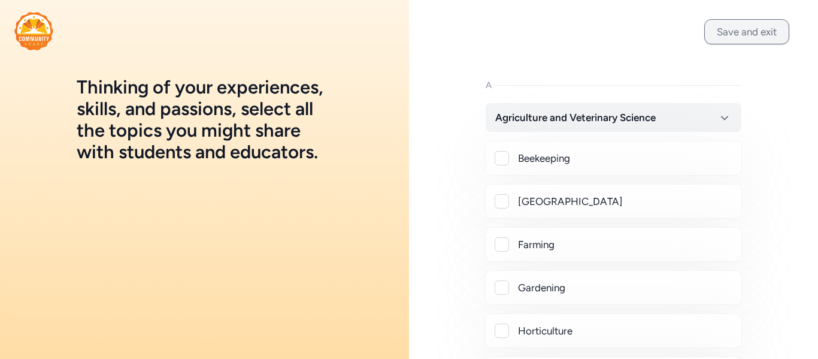
click at [755, 28] on button "Save and exit" at bounding box center [746, 31] width 85 height 25
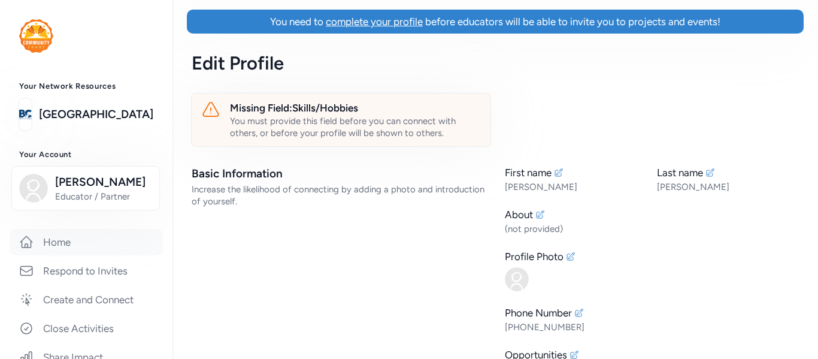
click at [34, 248] on link "Home" at bounding box center [86, 242] width 153 height 26
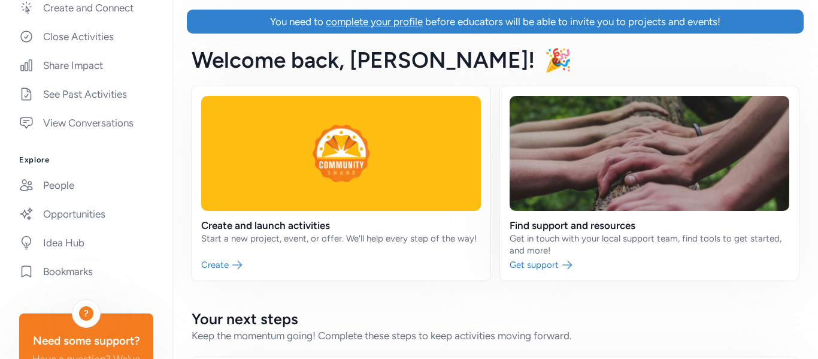
scroll to position [292, 0]
click at [66, 190] on link "People" at bounding box center [86, 184] width 153 height 26
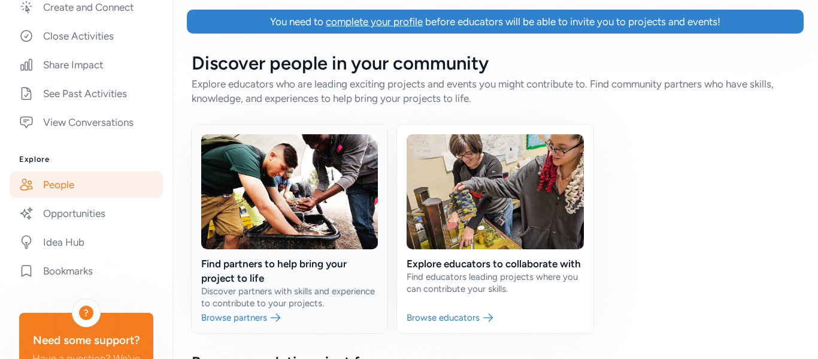
click at [245, 319] on link at bounding box center [290, 229] width 196 height 208
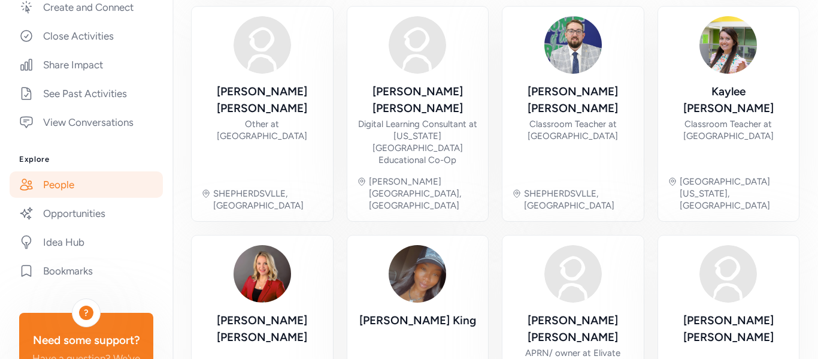
scroll to position [547, 0]
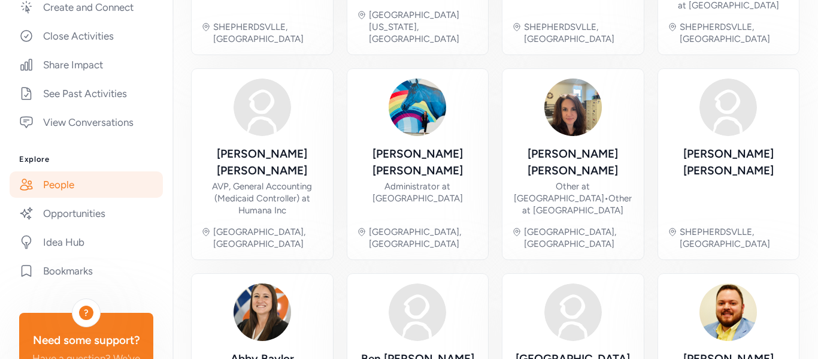
scroll to position [571, 0]
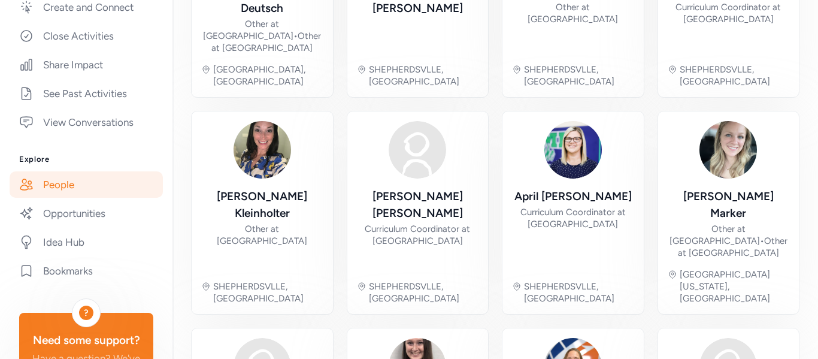
scroll to position [559, 0]
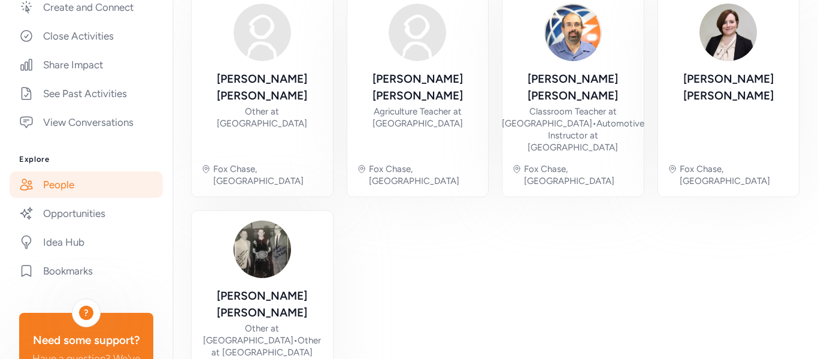
scroll to position [175, 0]
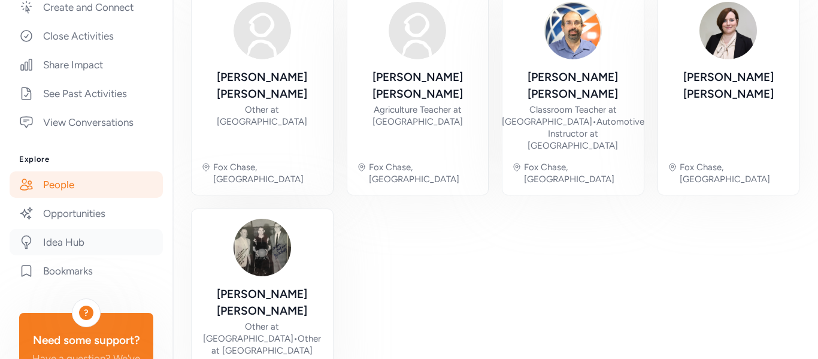
click at [39, 243] on link "Idea Hub" at bounding box center [86, 242] width 153 height 26
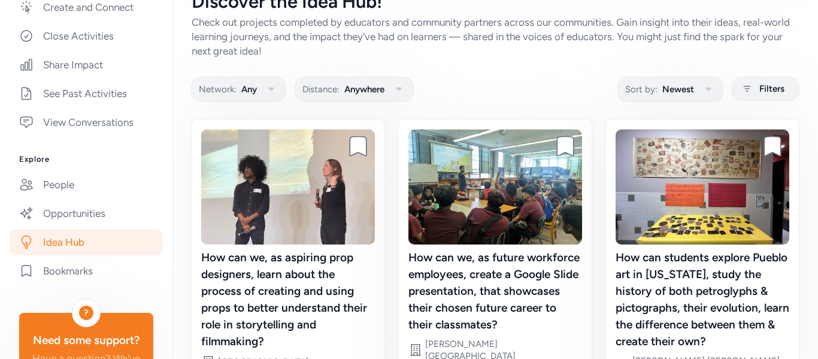
scroll to position [113, 0]
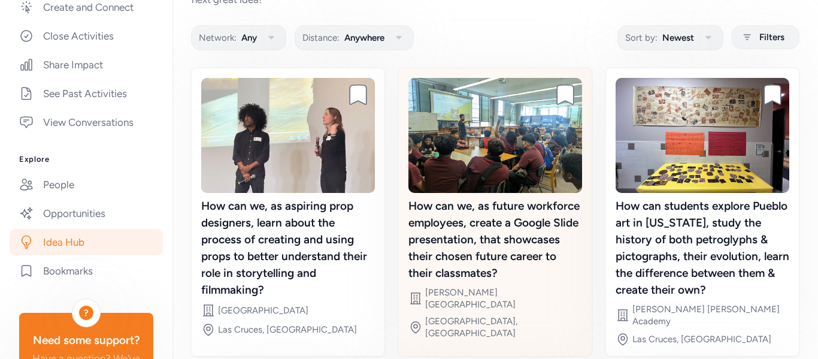
click at [590, 283] on div "How can we, as future workforce employees, create a Google Slide presentation, …" at bounding box center [495, 208] width 193 height 280
click at [590, 283] on div at bounding box center [597, 231] width 179 height 148
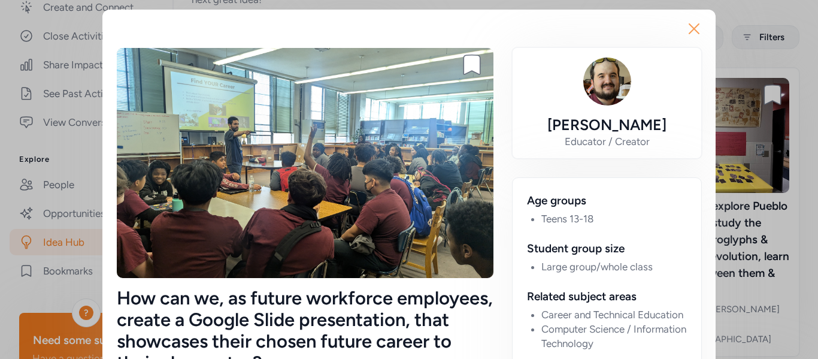
click at [701, 37] on icon "button" at bounding box center [693, 28] width 19 height 19
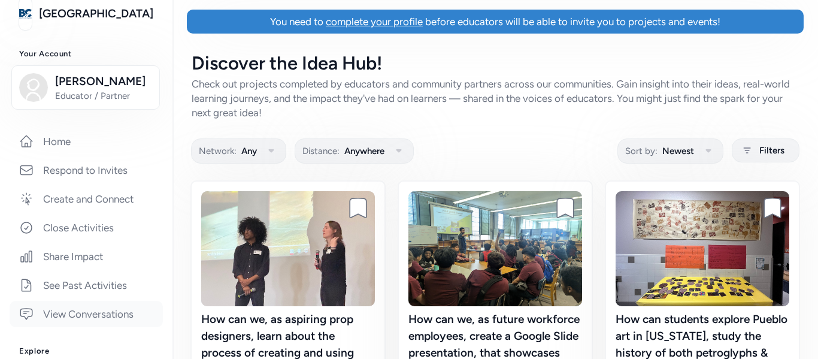
scroll to position [101, 0]
click at [96, 286] on link "See Past Activities" at bounding box center [86, 284] width 153 height 26
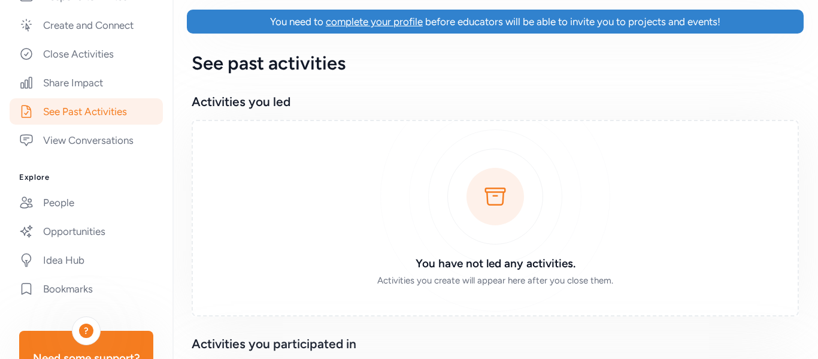
scroll to position [284, 0]
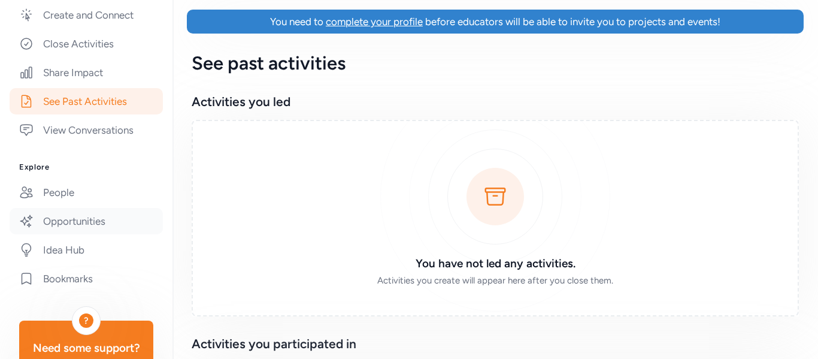
click at [54, 219] on link "Opportunities" at bounding box center [86, 221] width 153 height 26
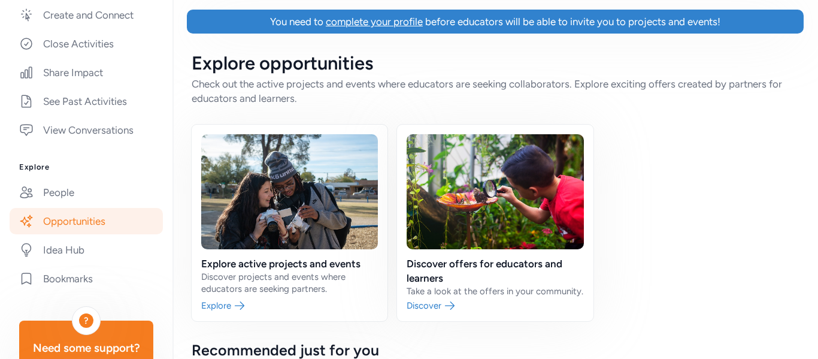
scroll to position [168, 0]
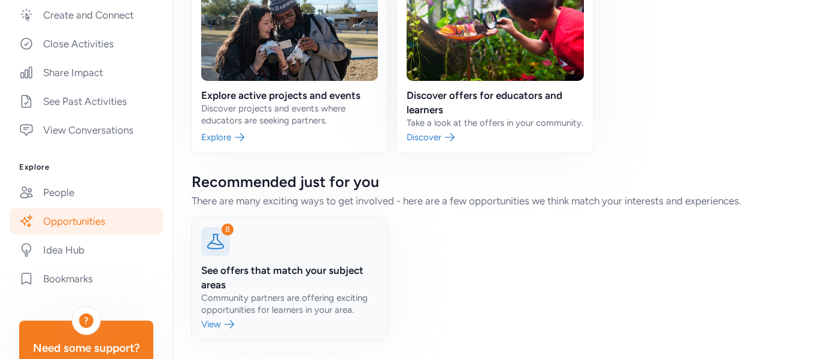
click at [349, 270] on link at bounding box center [290, 278] width 196 height 122
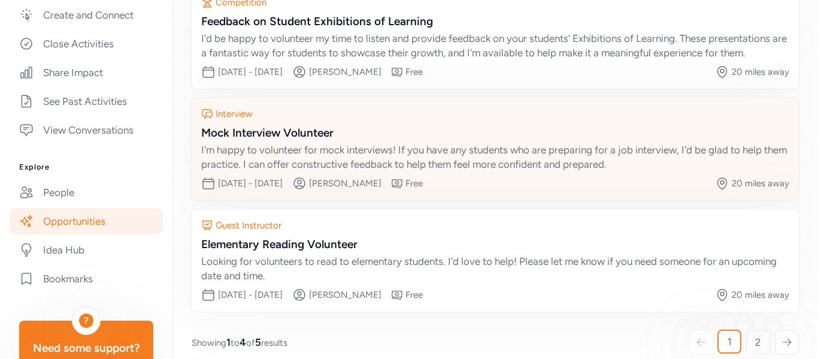
scroll to position [320, 0]
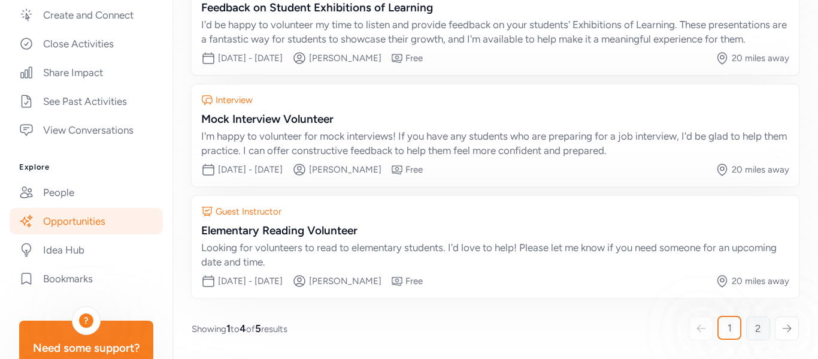
click at [759, 331] on span "2" at bounding box center [758, 328] width 6 height 14
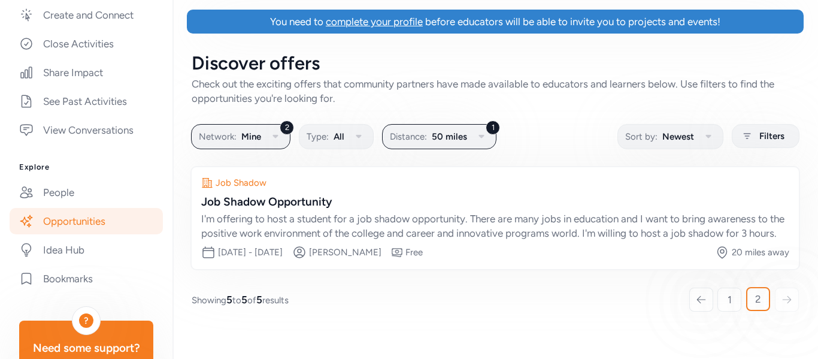
click at [499, 81] on div "Check out the exciting offers that community partners have made available to ed…" at bounding box center [495, 91] width 607 height 29
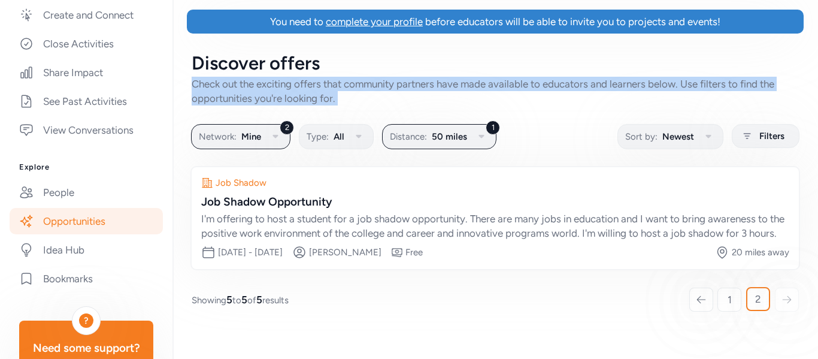
click at [499, 81] on div "Check out the exciting offers that community partners have made available to ed…" at bounding box center [495, 91] width 607 height 29
click at [499, 83] on div "Check out the exciting offers that community partners have made available to ed…" at bounding box center [495, 91] width 607 height 29
drag, startPoint x: 350, startPoint y: 83, endPoint x: 355, endPoint y: 95, distance: 12.7
click at [355, 95] on div "Check out the exciting offers that community partners have made available to ed…" at bounding box center [495, 91] width 607 height 29
click at [340, 99] on div "Check out the exciting offers that community partners have made available to ed…" at bounding box center [495, 91] width 607 height 29
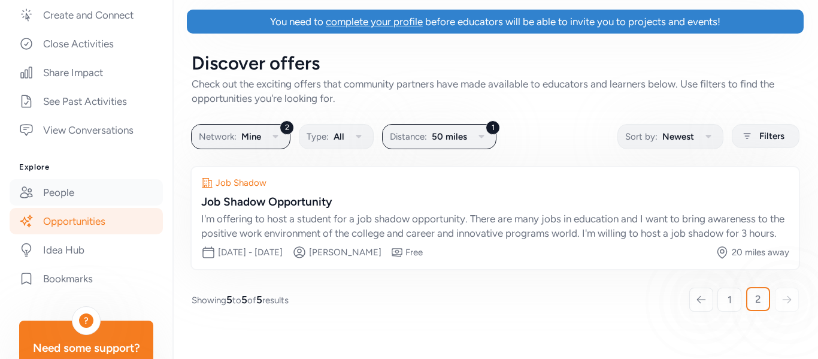
click at [70, 193] on link "People" at bounding box center [86, 192] width 153 height 26
